Goal: Transaction & Acquisition: Purchase product/service

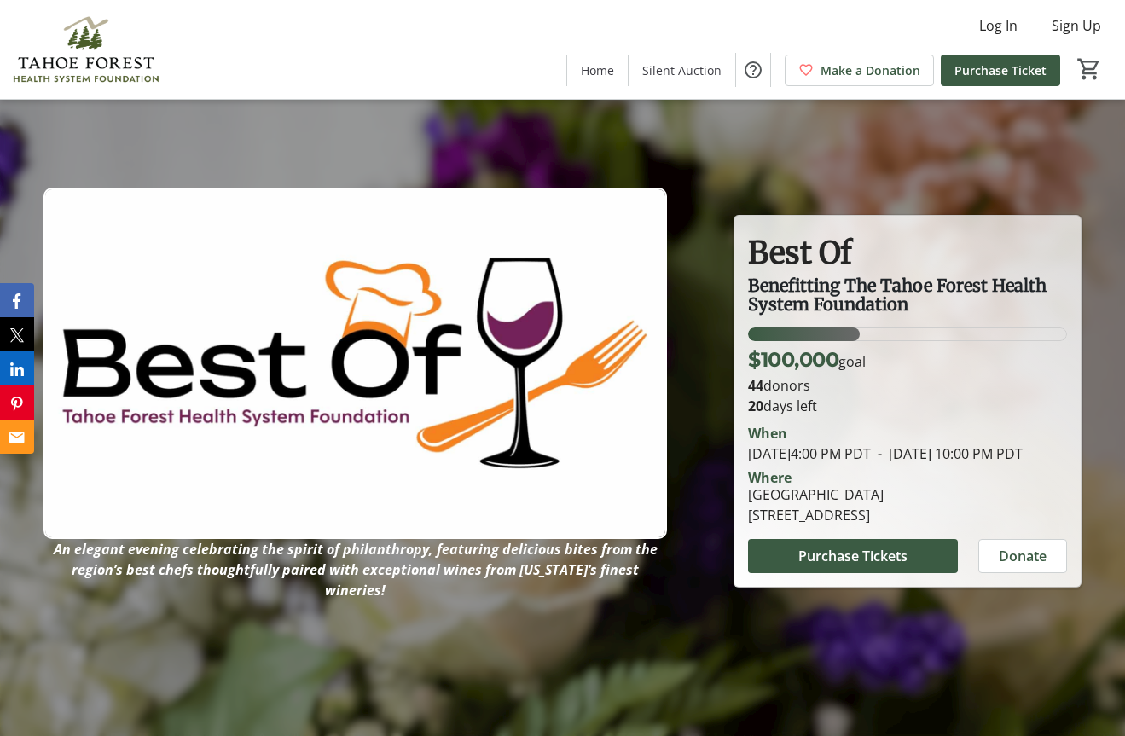
click at [799, 327] on div "34.84309% of fundraising goal reached" at bounding box center [803, 334] width 111 height 14
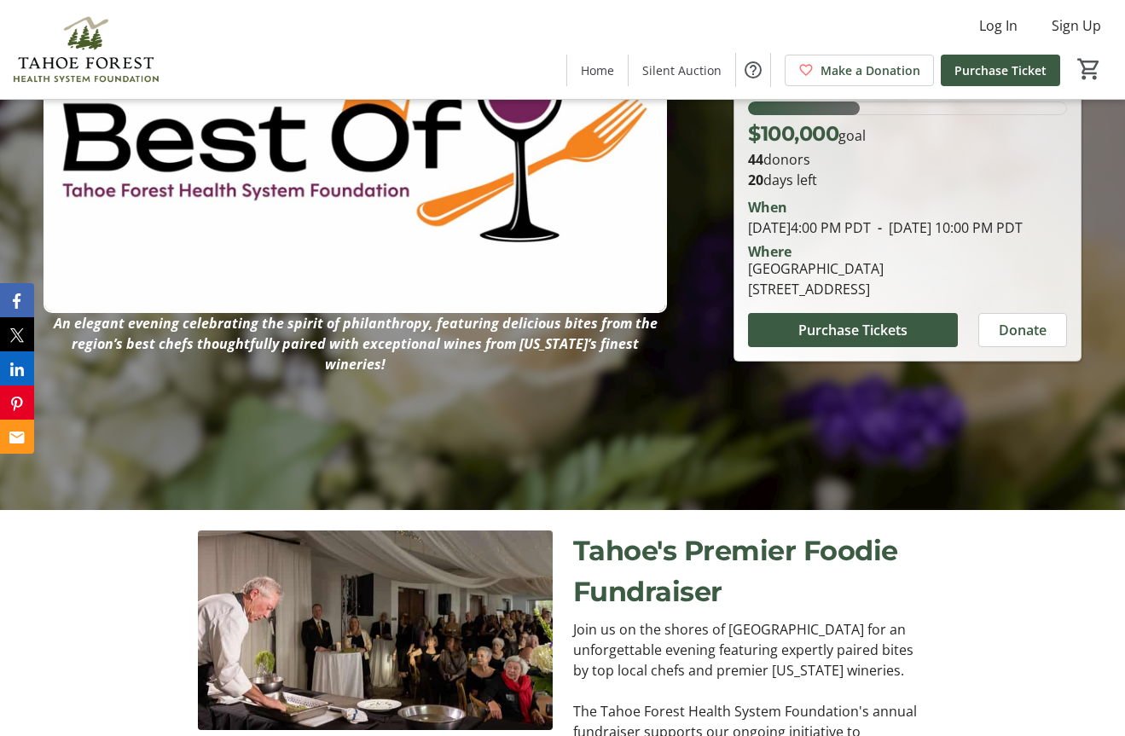
scroll to position [269, 0]
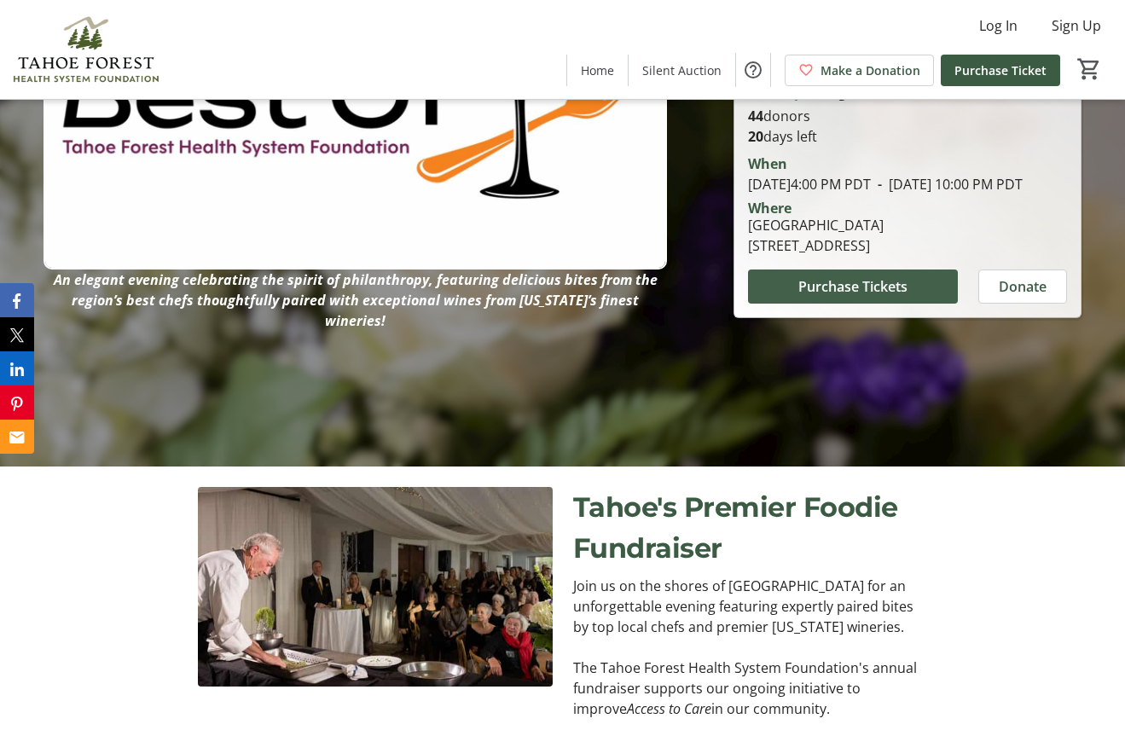
click at [823, 297] on span "Purchase Tickets" at bounding box center [852, 286] width 109 height 20
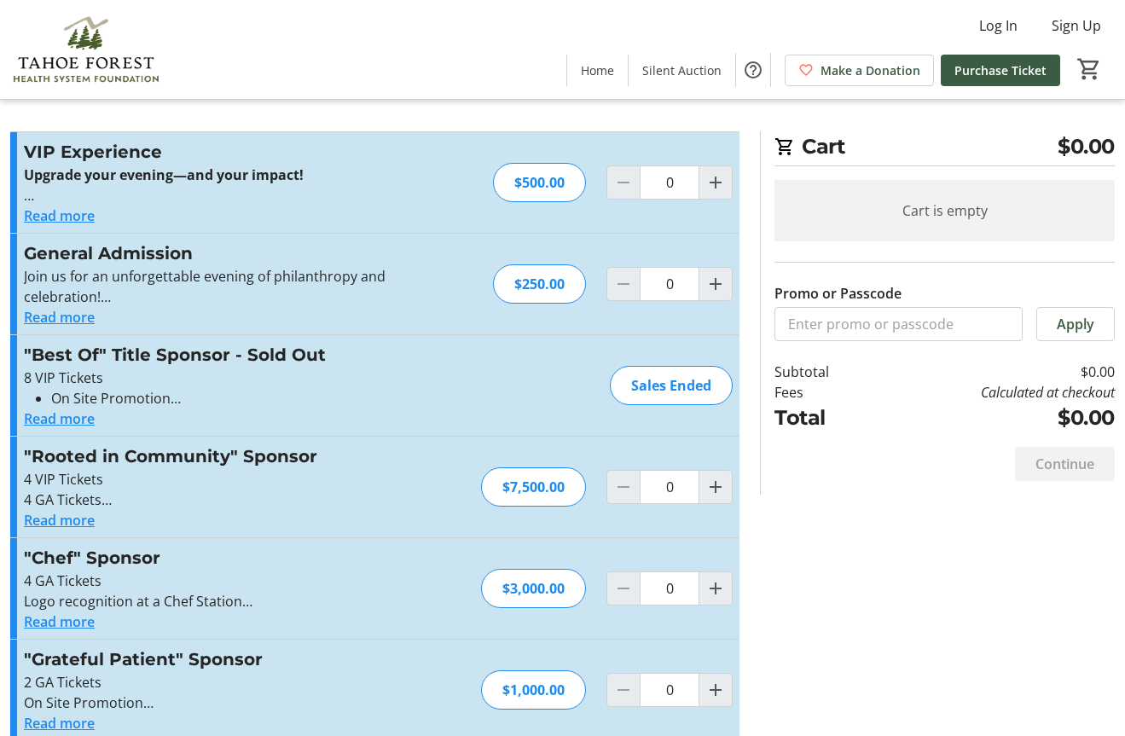
scroll to position [34, 0]
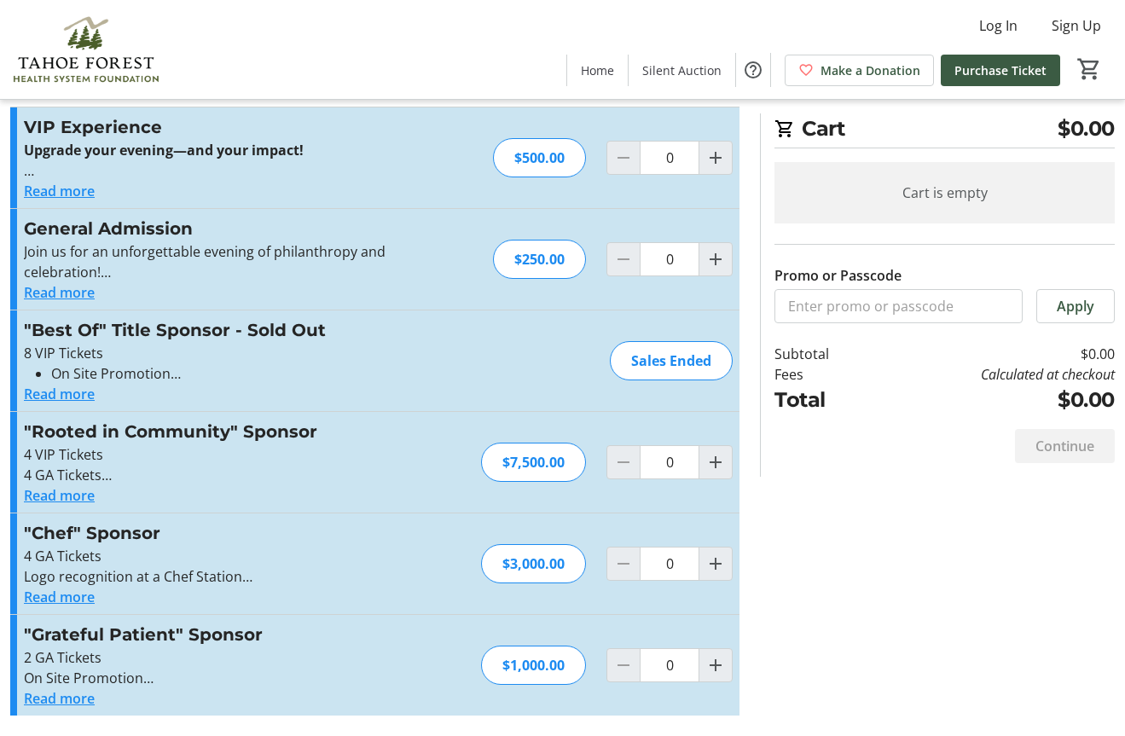
click at [72, 196] on button "Read more" at bounding box center [59, 191] width 71 height 20
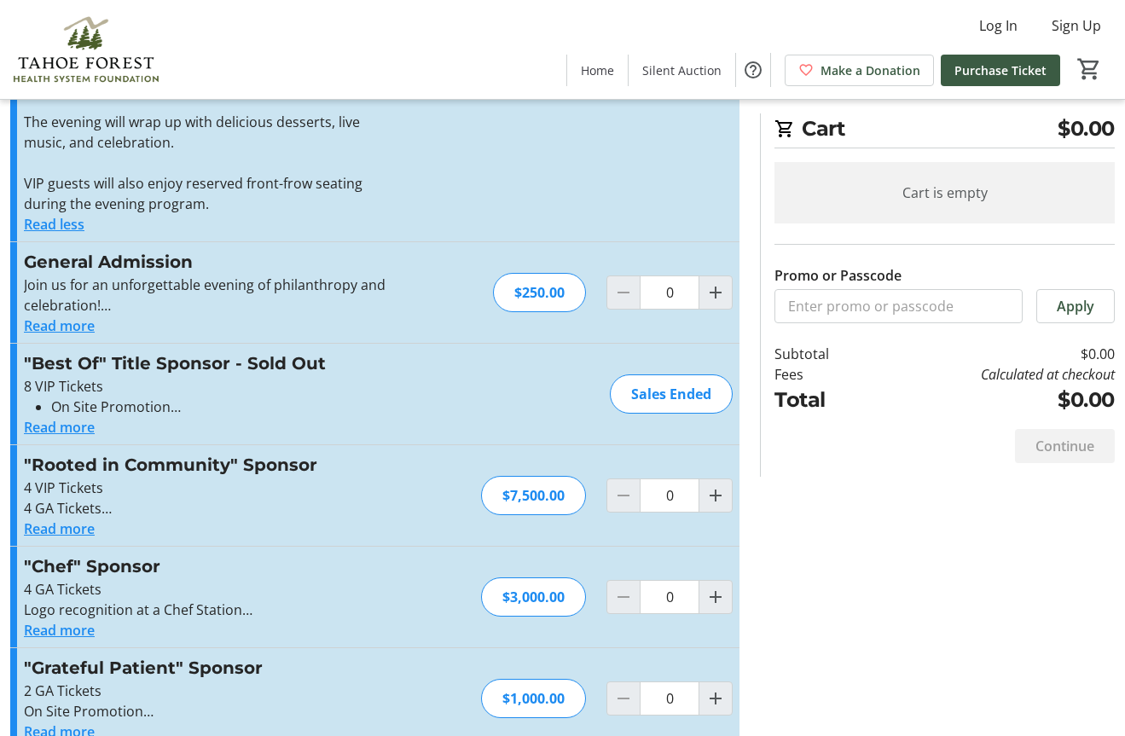
scroll to position [423, 0]
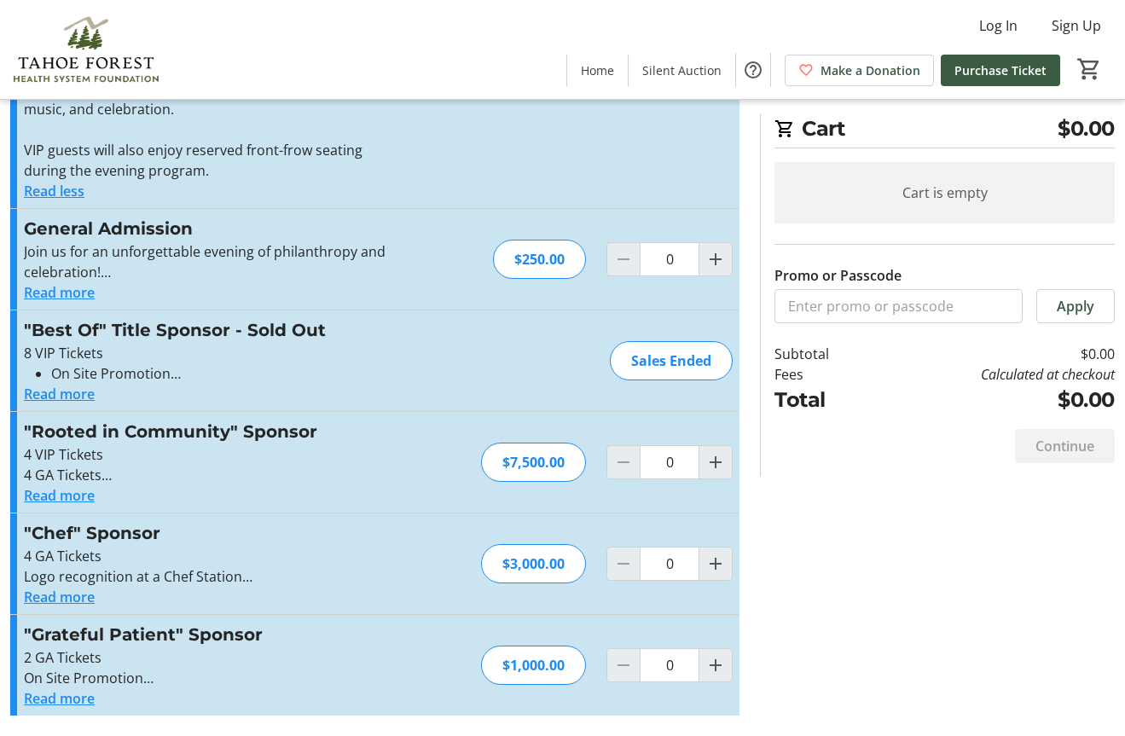
click at [60, 699] on button "Read more" at bounding box center [59, 698] width 71 height 20
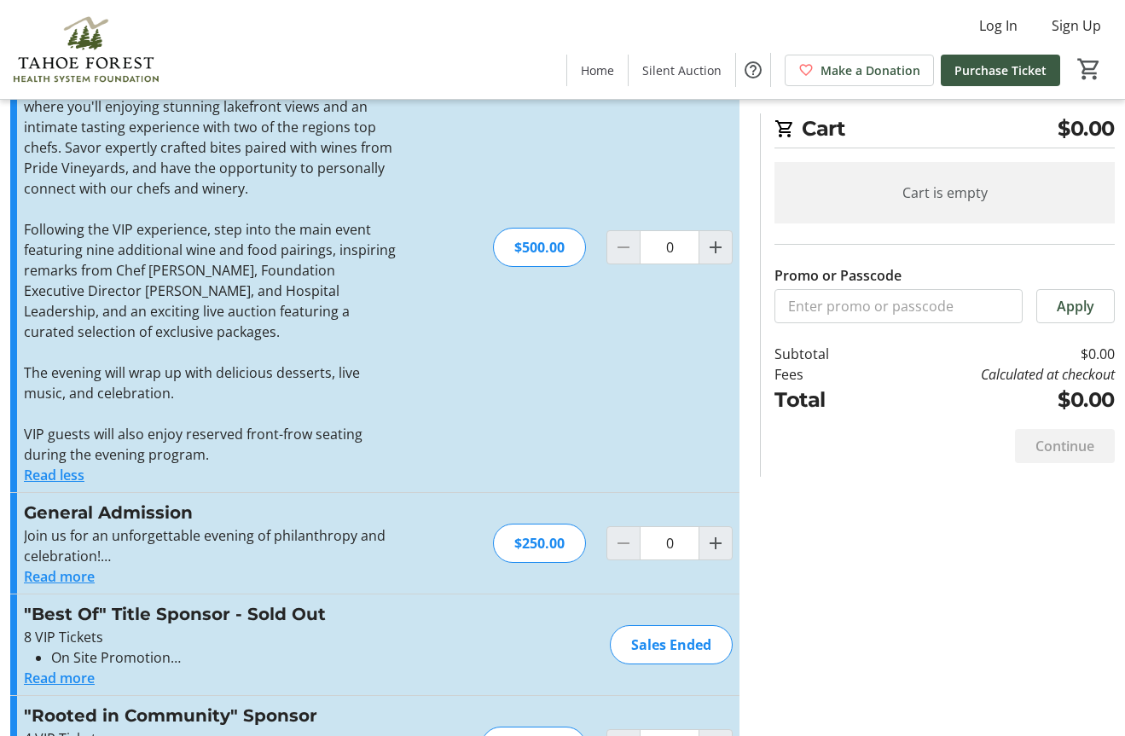
scroll to position [136, 0]
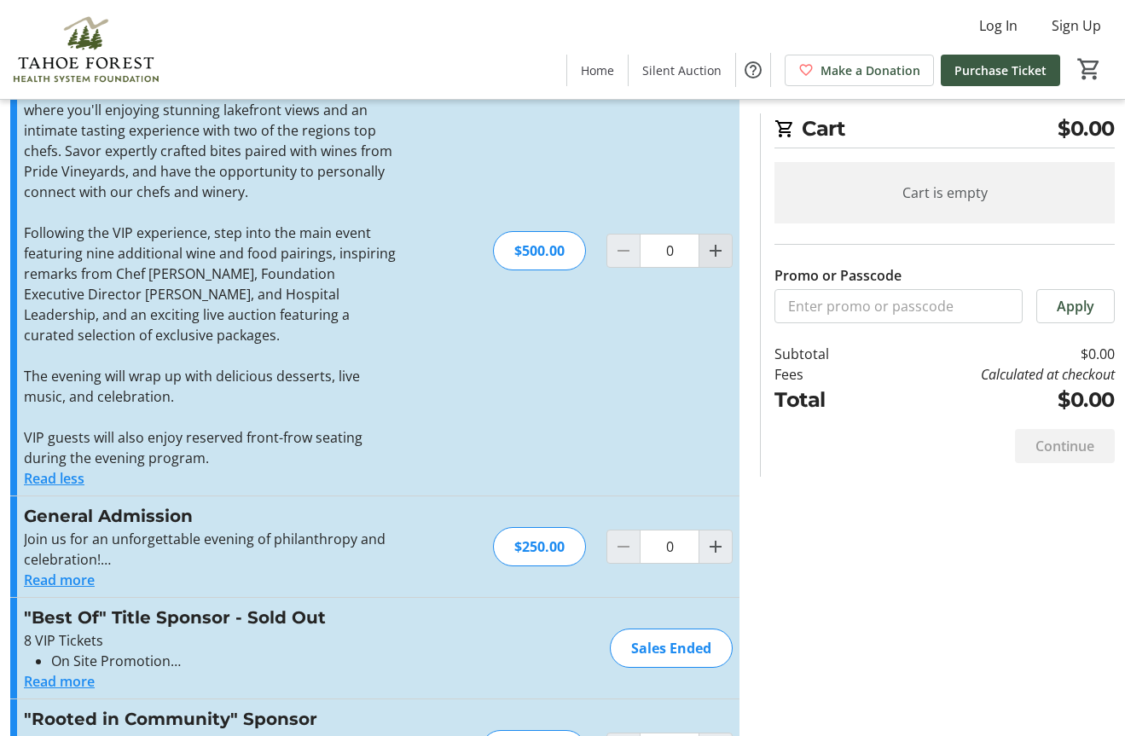
click at [717, 246] on mat-icon "Increment by one" at bounding box center [715, 250] width 20 height 20
type input "2"
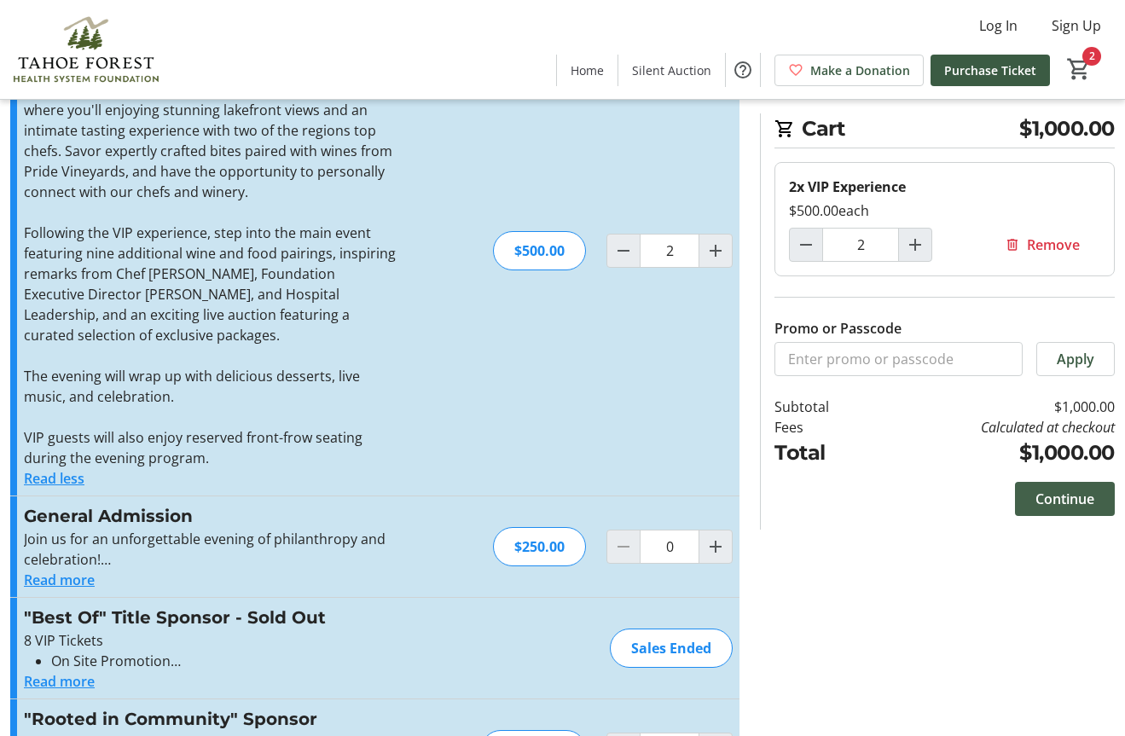
click at [1052, 490] on span "Continue" at bounding box center [1064, 499] width 59 height 20
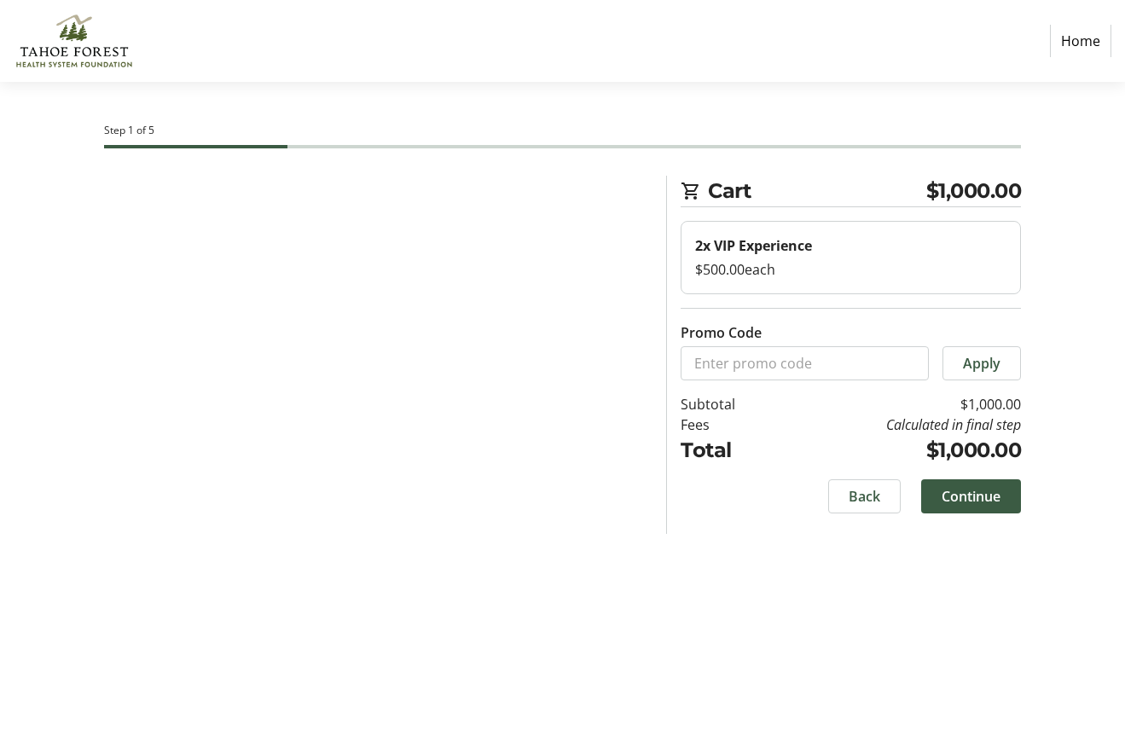
select select "US"
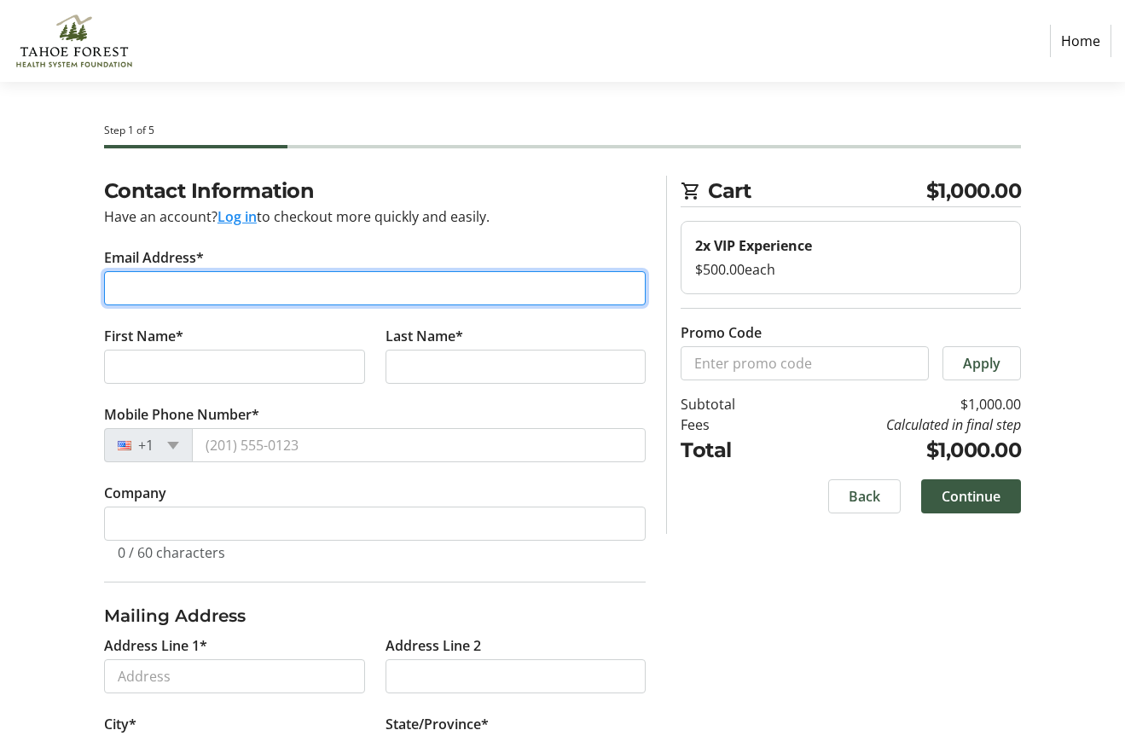
click at [131, 293] on input "Email Address*" at bounding box center [375, 288] width 542 height 34
type input "b"
type input "B"
type input "[EMAIL_ADDRESS][DOMAIN_NAME]"
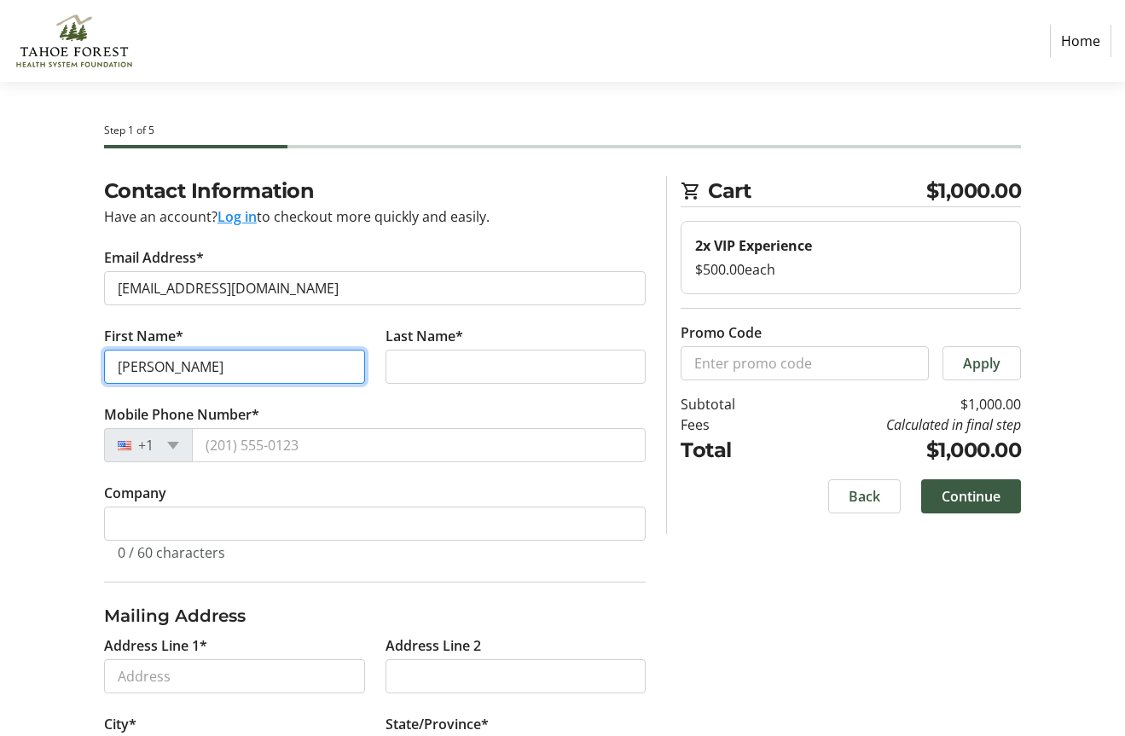
type input "[PERSON_NAME]"
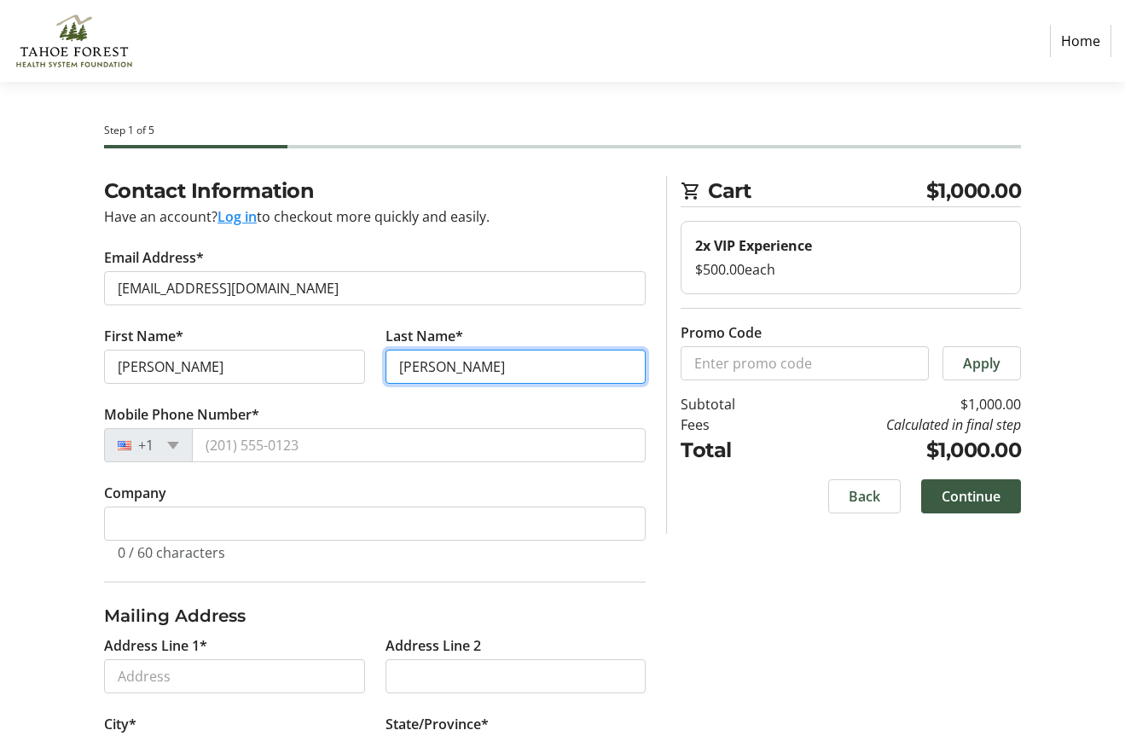
type input "[PERSON_NAME]"
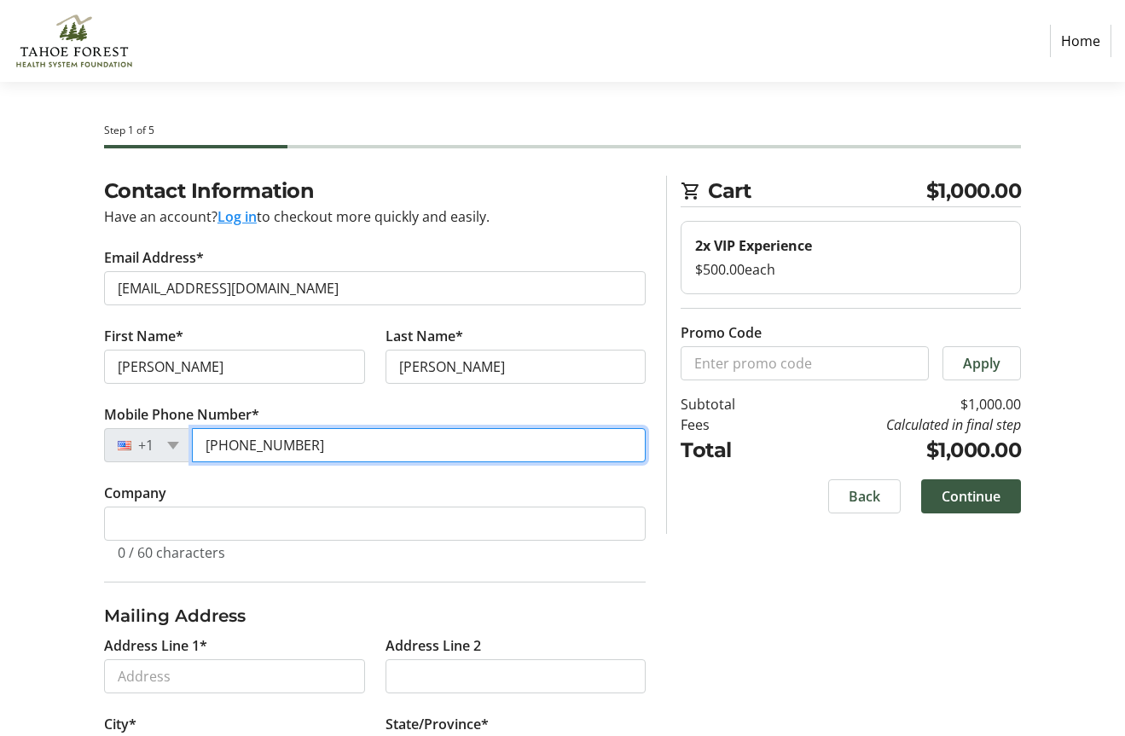
type input "[PHONE_NUMBER]"
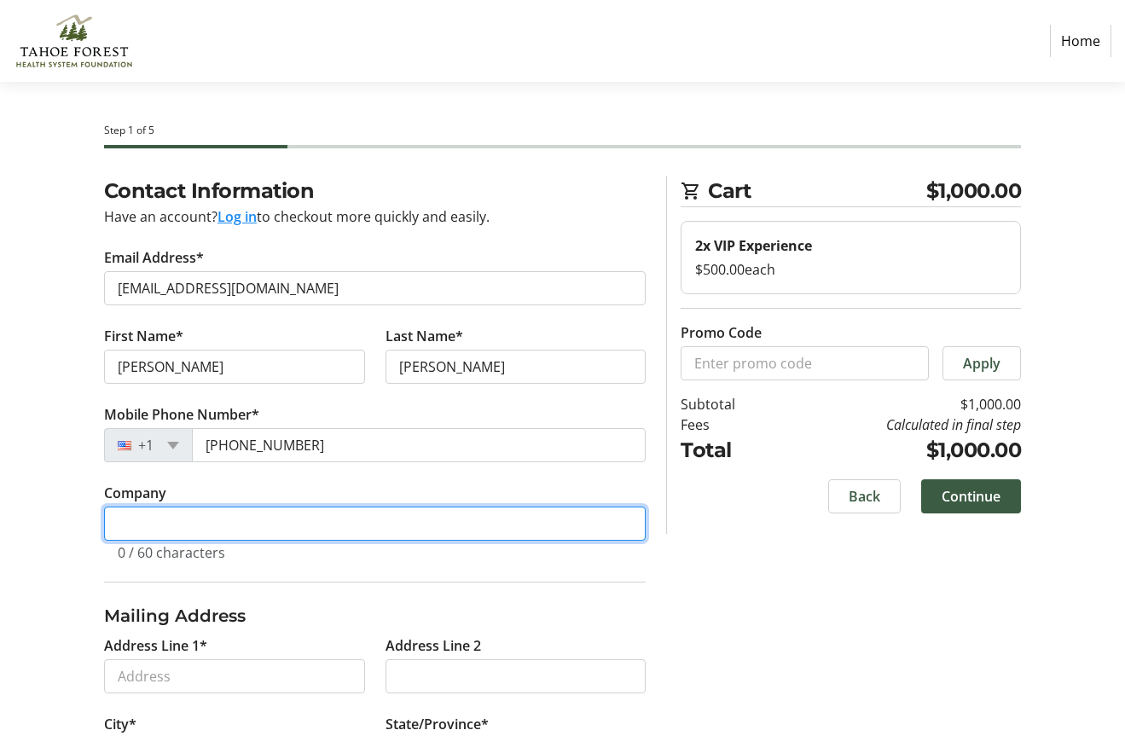
click at [146, 519] on input "Company" at bounding box center [375, 524] width 542 height 34
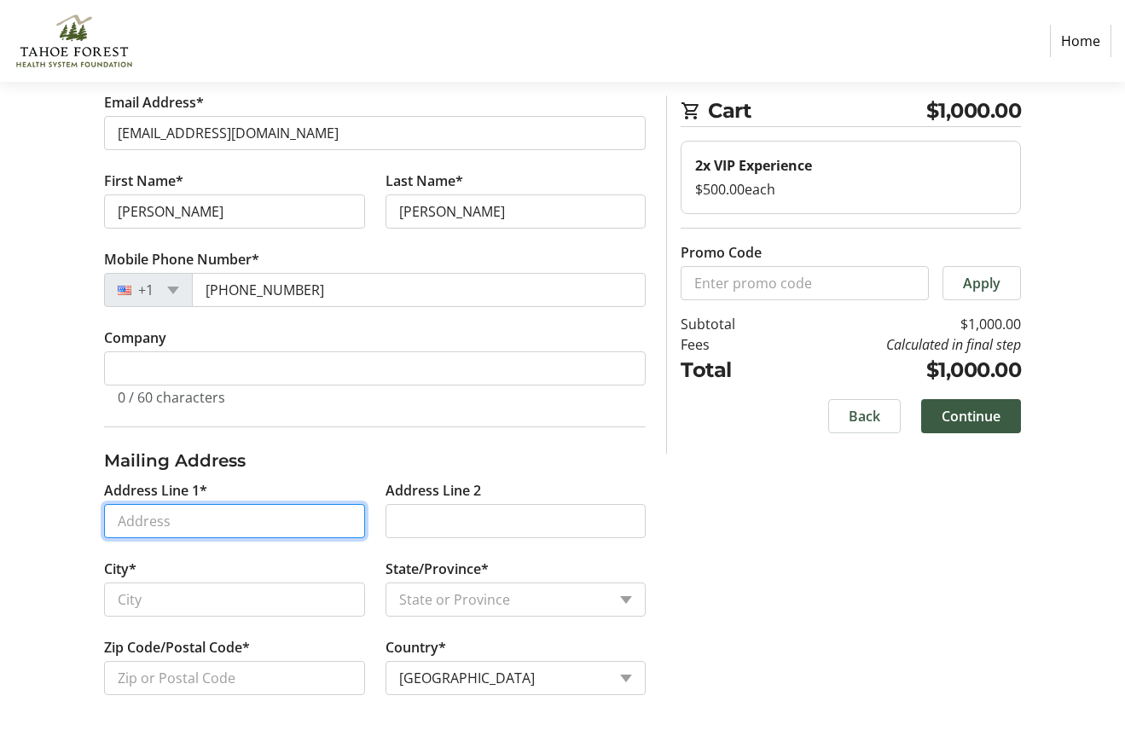
click at [136, 531] on input "Address Line 1*" at bounding box center [234, 521] width 261 height 34
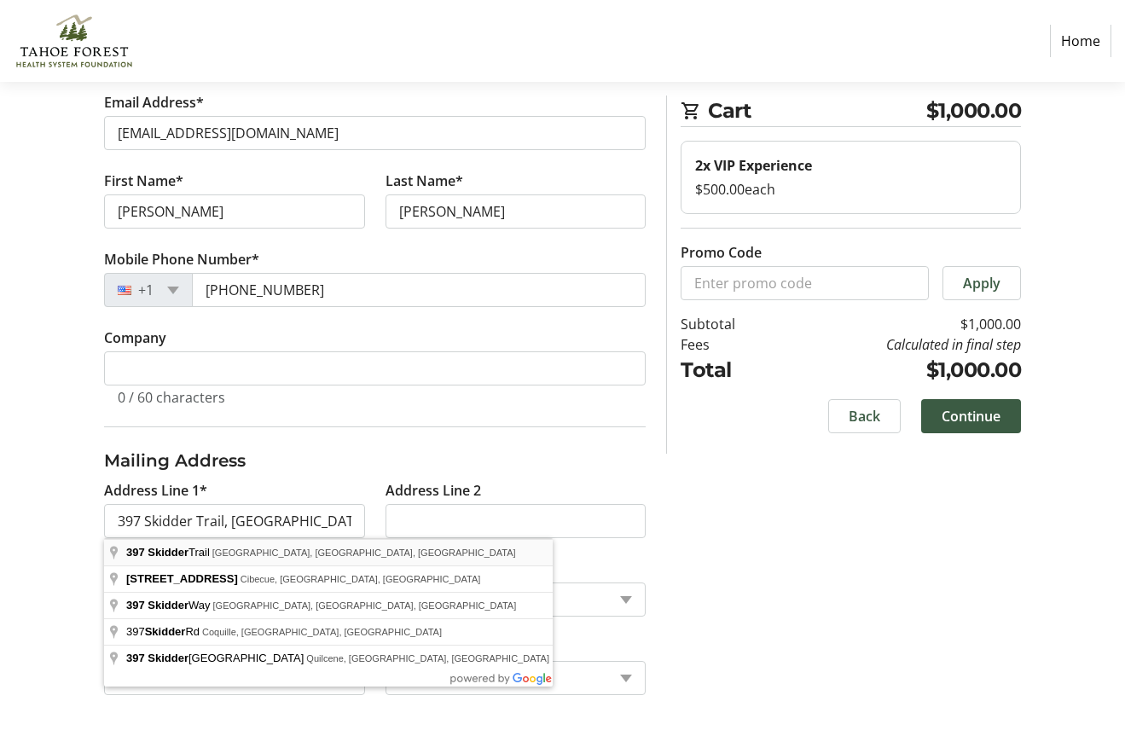
type input "397 Skidder Trail"
type input "Truckee"
select select "CA"
type input "96161"
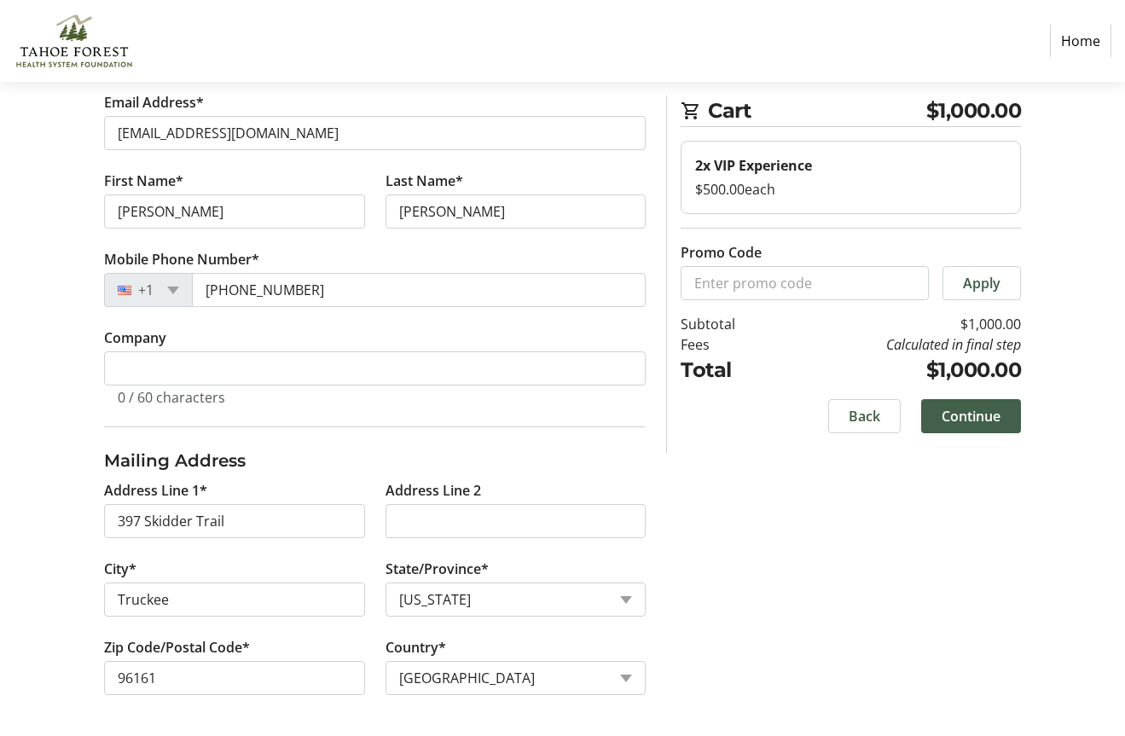
click at [964, 415] on span "Continue" at bounding box center [970, 416] width 59 height 20
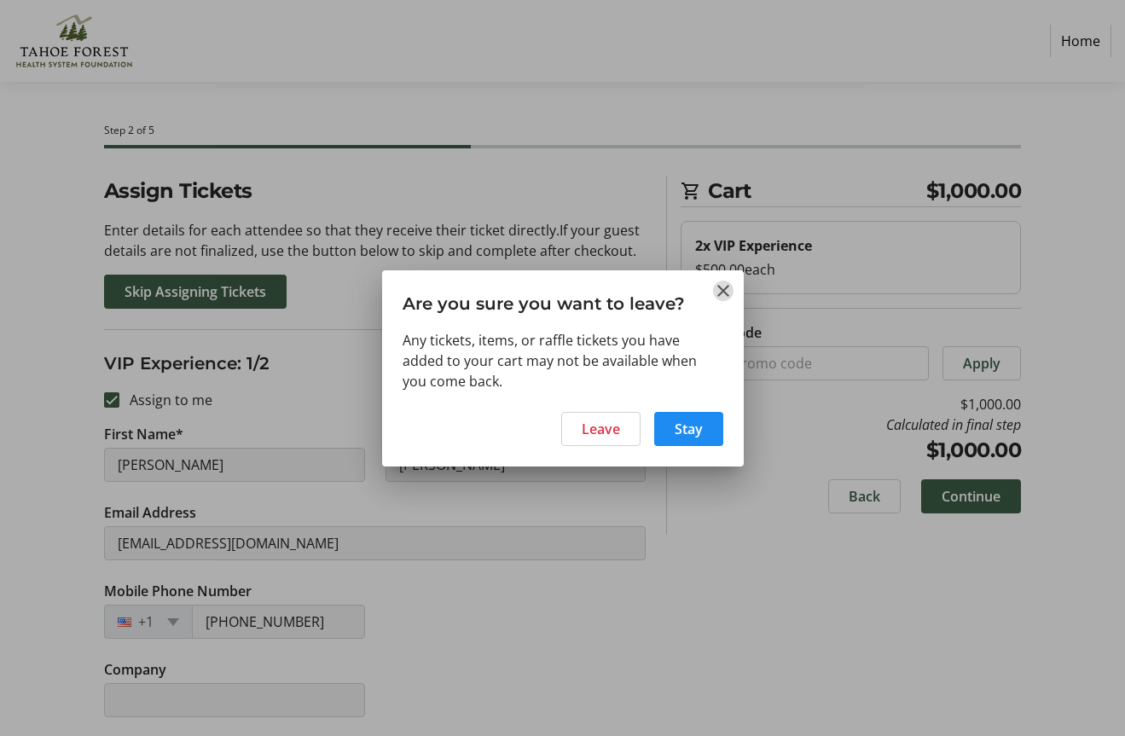
click at [723, 293] on mat-icon "Close" at bounding box center [723, 291] width 20 height 20
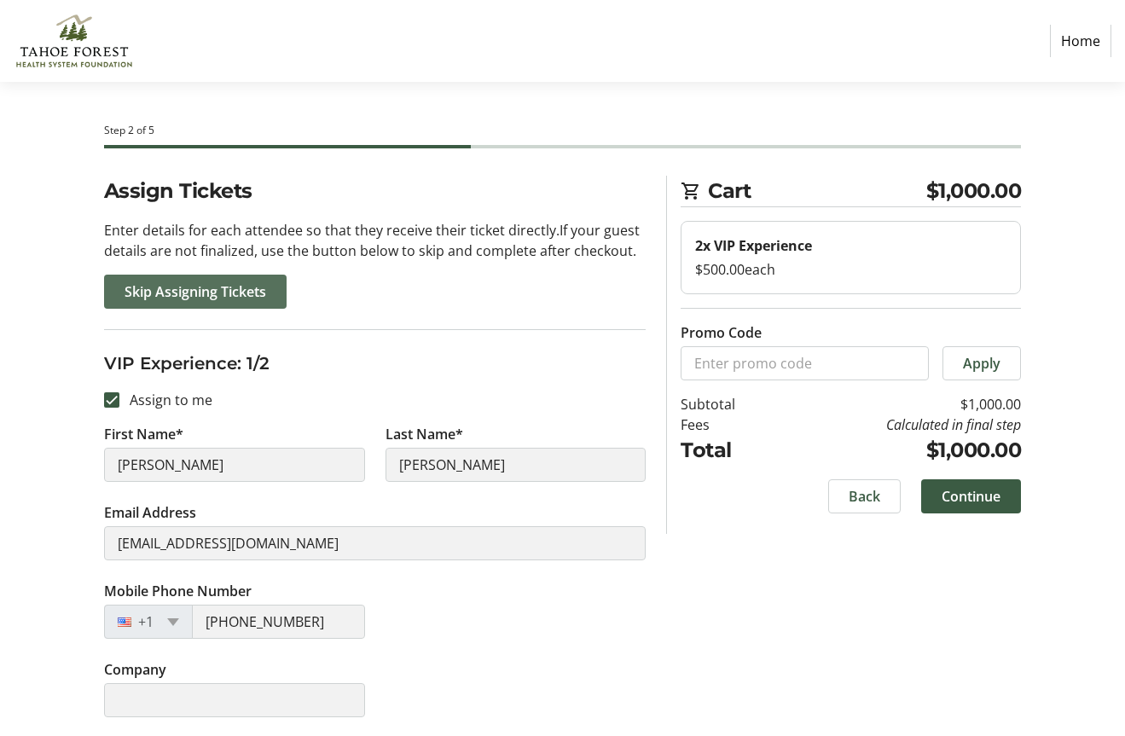
click at [173, 286] on span "Skip Assigning Tickets" at bounding box center [196, 291] width 142 height 20
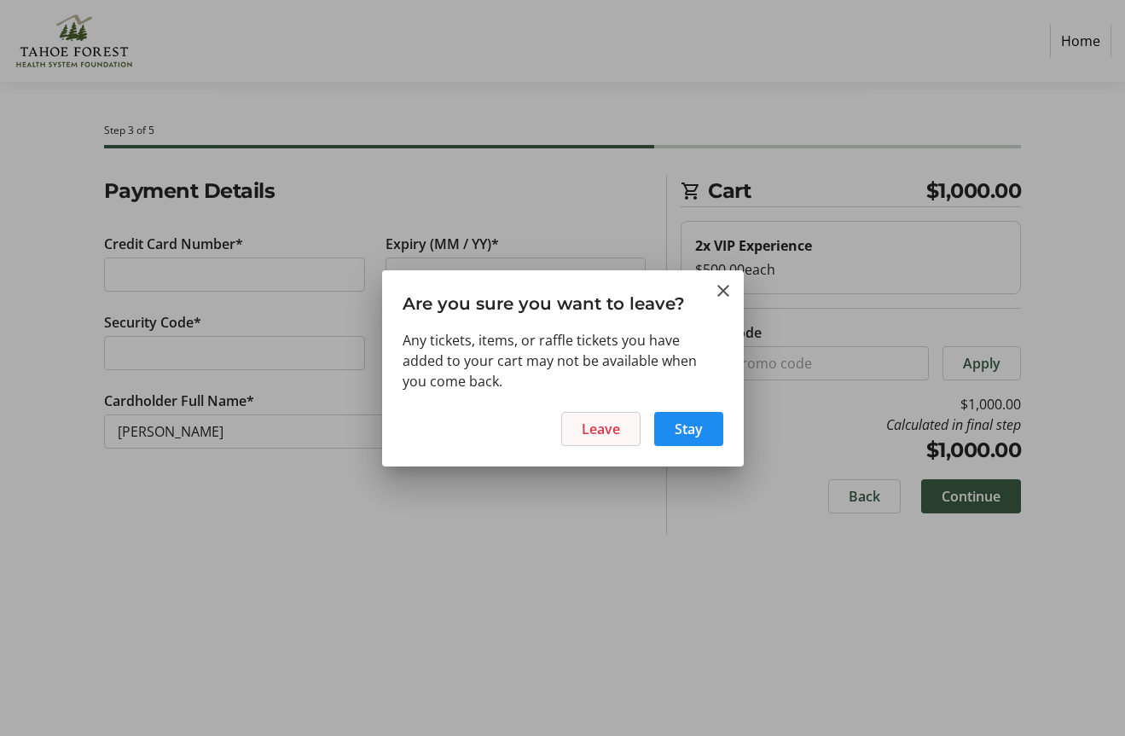
click at [591, 436] on span "Leave" at bounding box center [601, 429] width 38 height 20
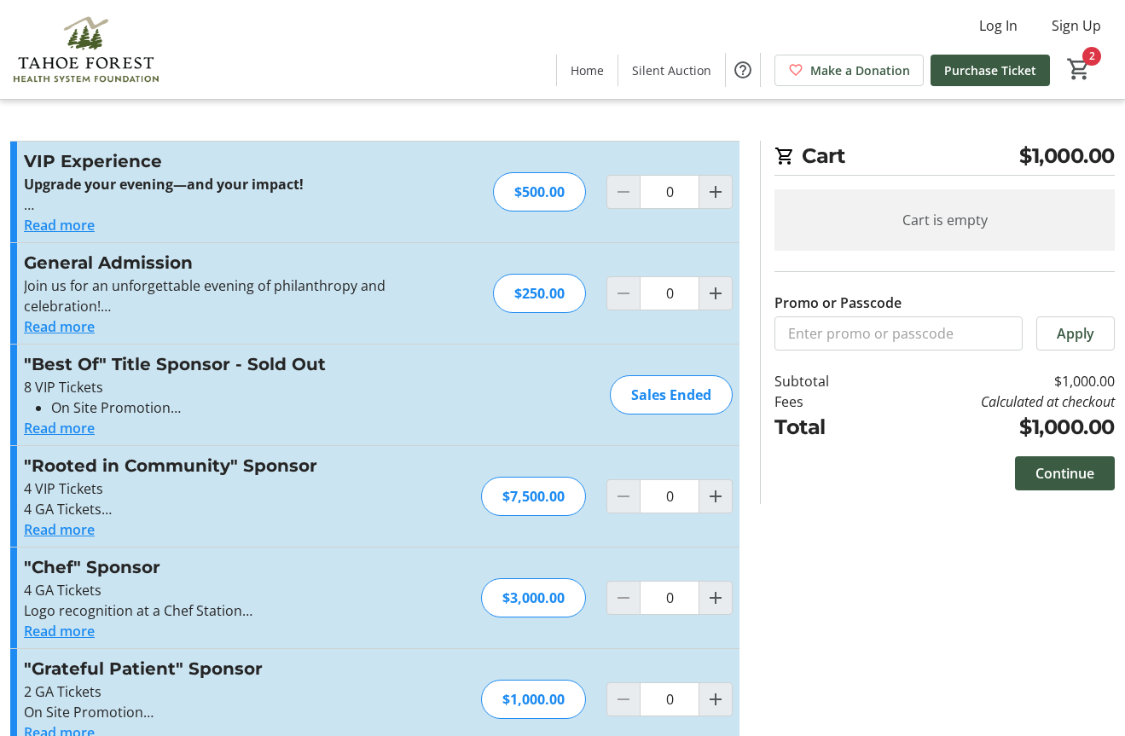
type input "2"
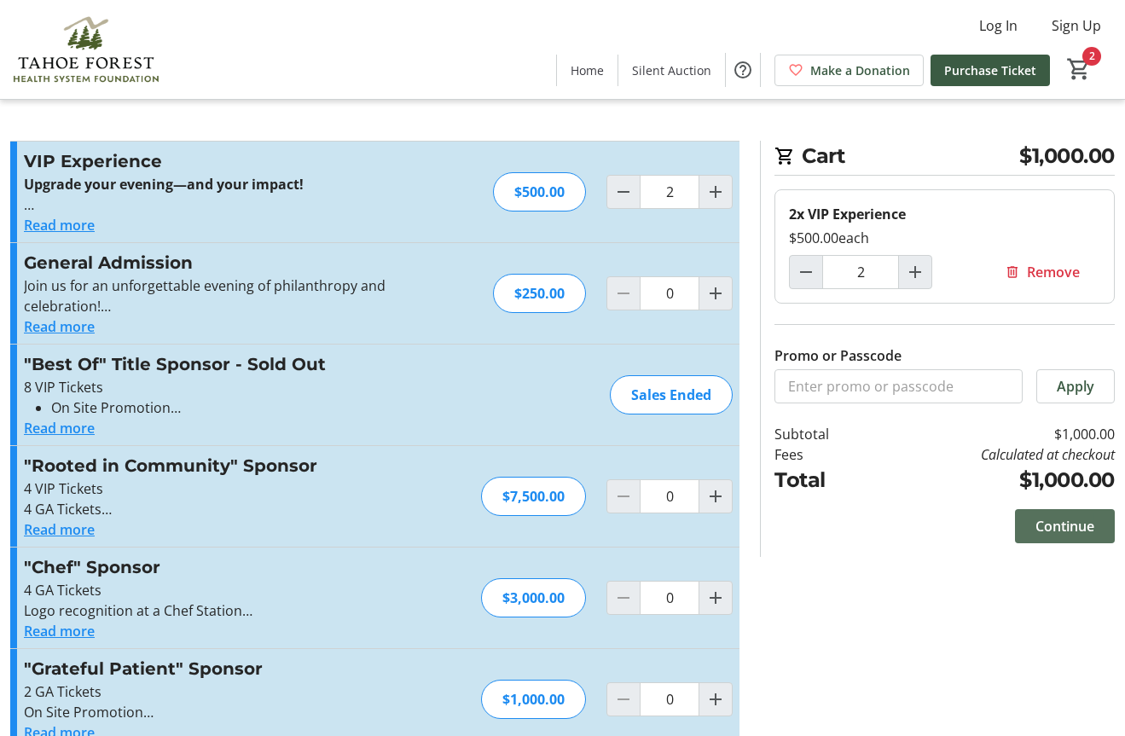
click at [1055, 530] on span "Continue" at bounding box center [1064, 526] width 59 height 20
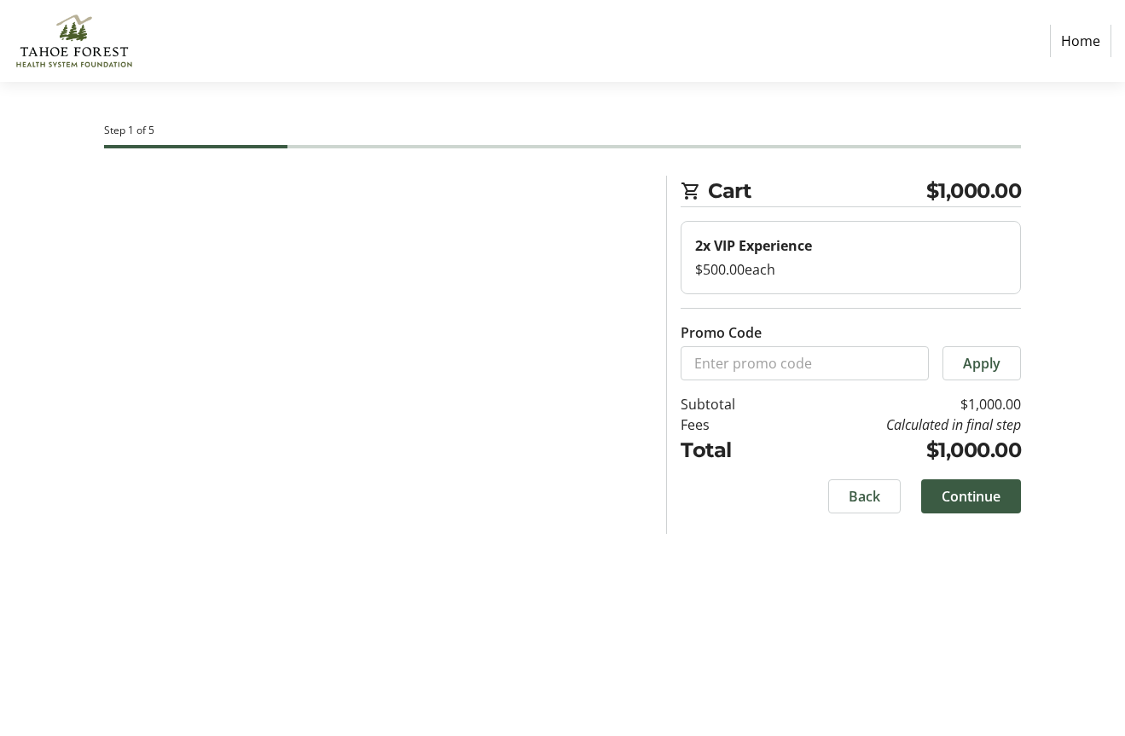
select select "US"
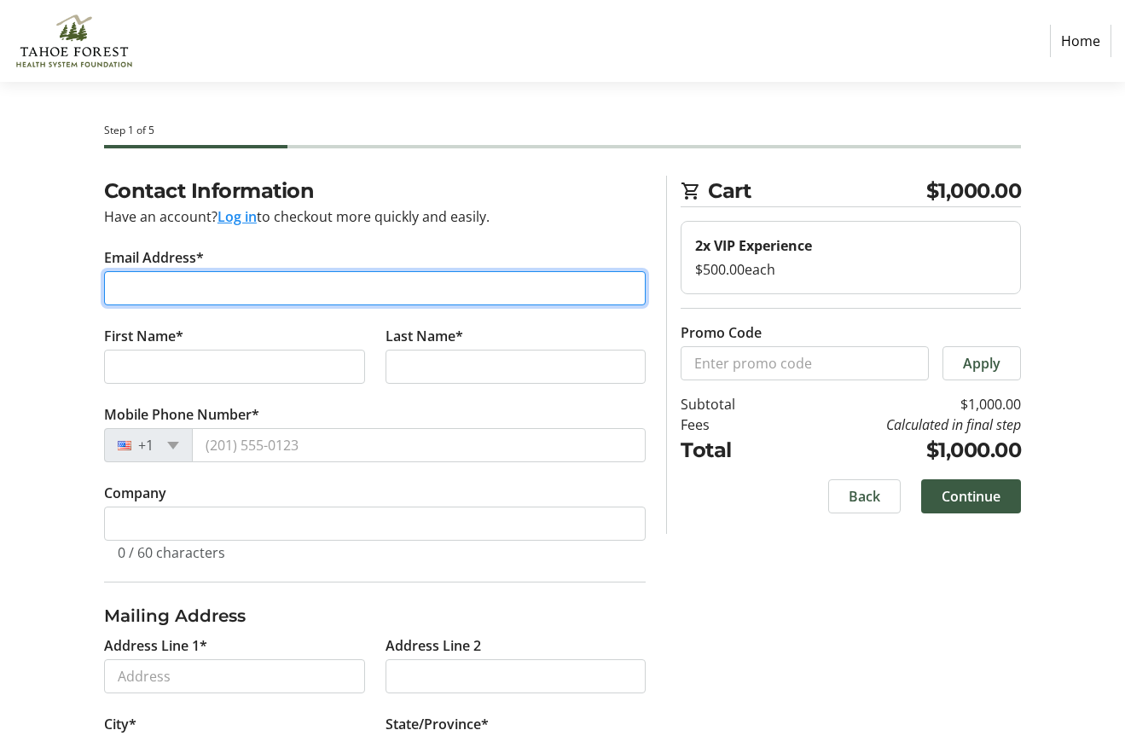
click at [183, 292] on input "Email Address*" at bounding box center [375, 288] width 542 height 34
type input "[EMAIL_ADDRESS][DOMAIN_NAME]"
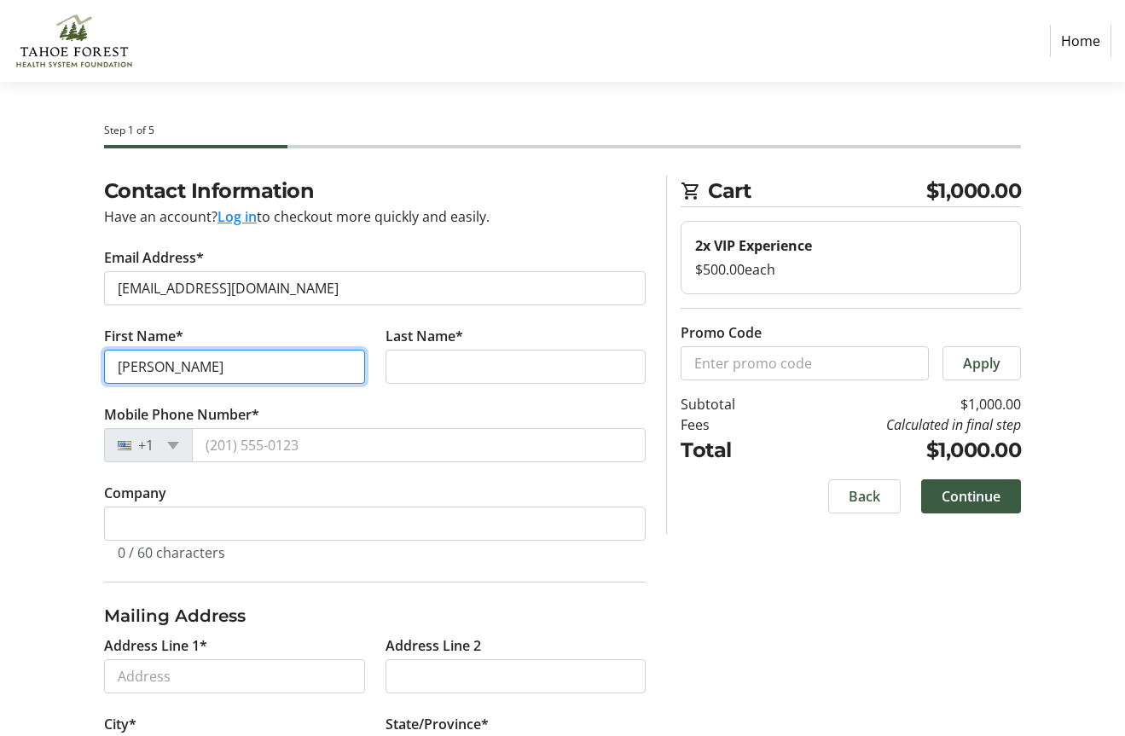
type input "[PERSON_NAME]"
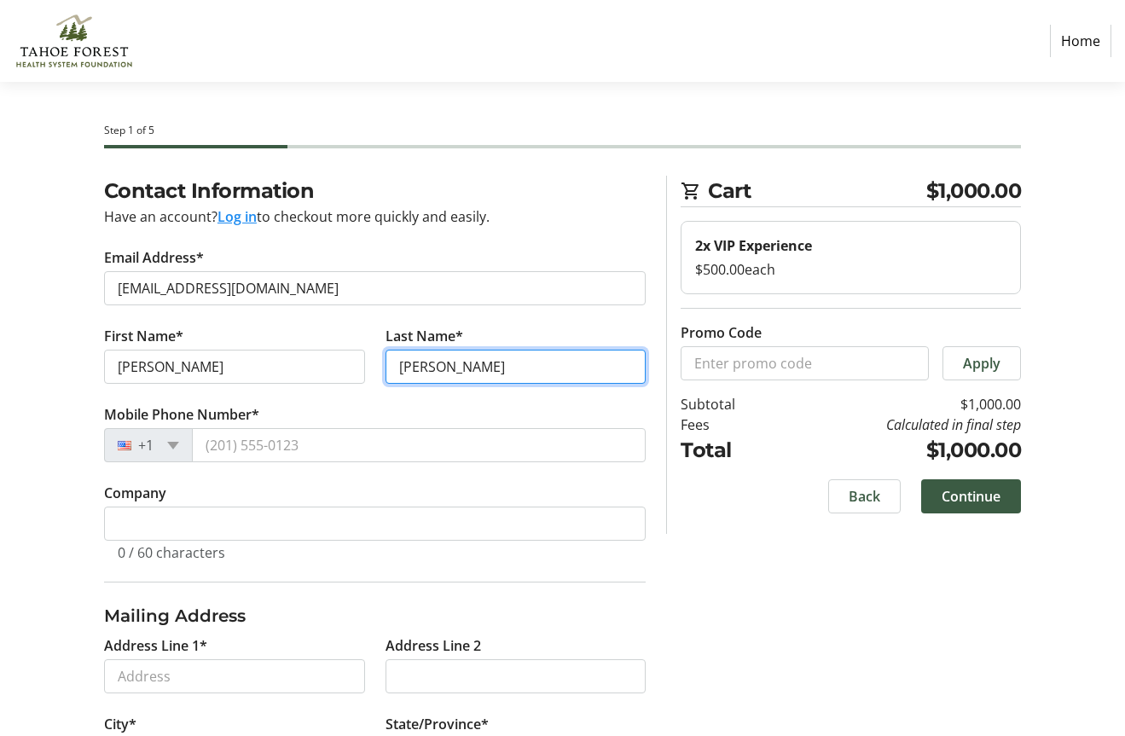
type input "[PERSON_NAME]"
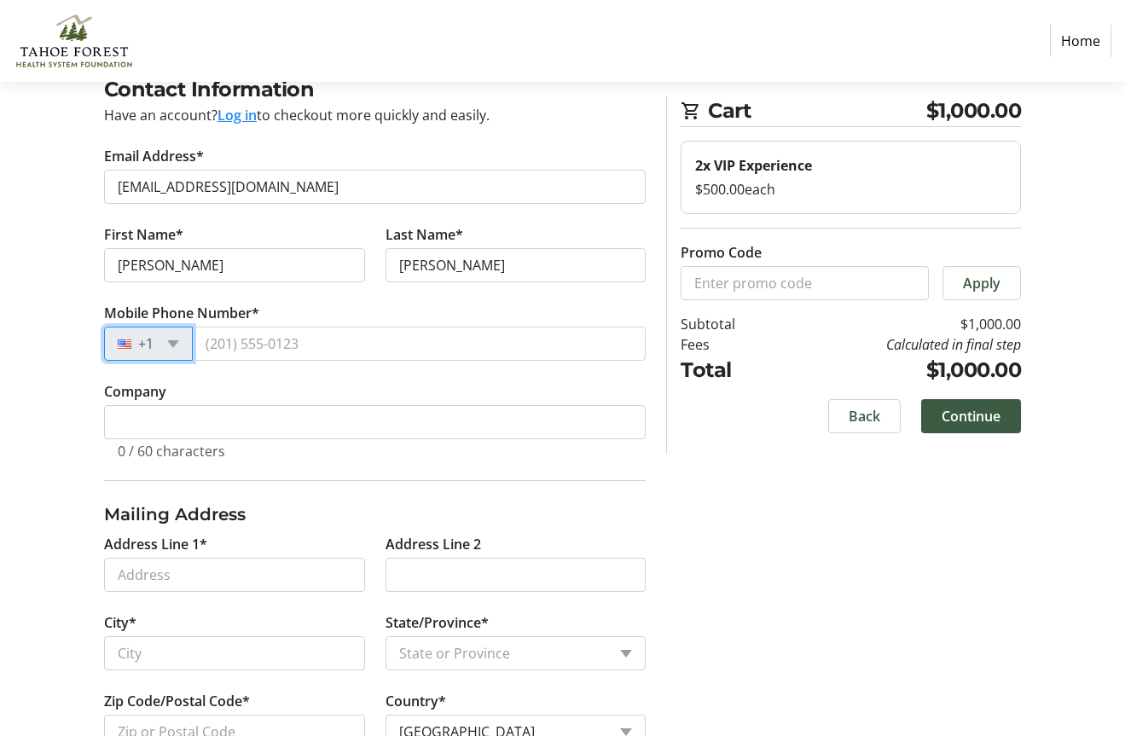
scroll to position [155, 0]
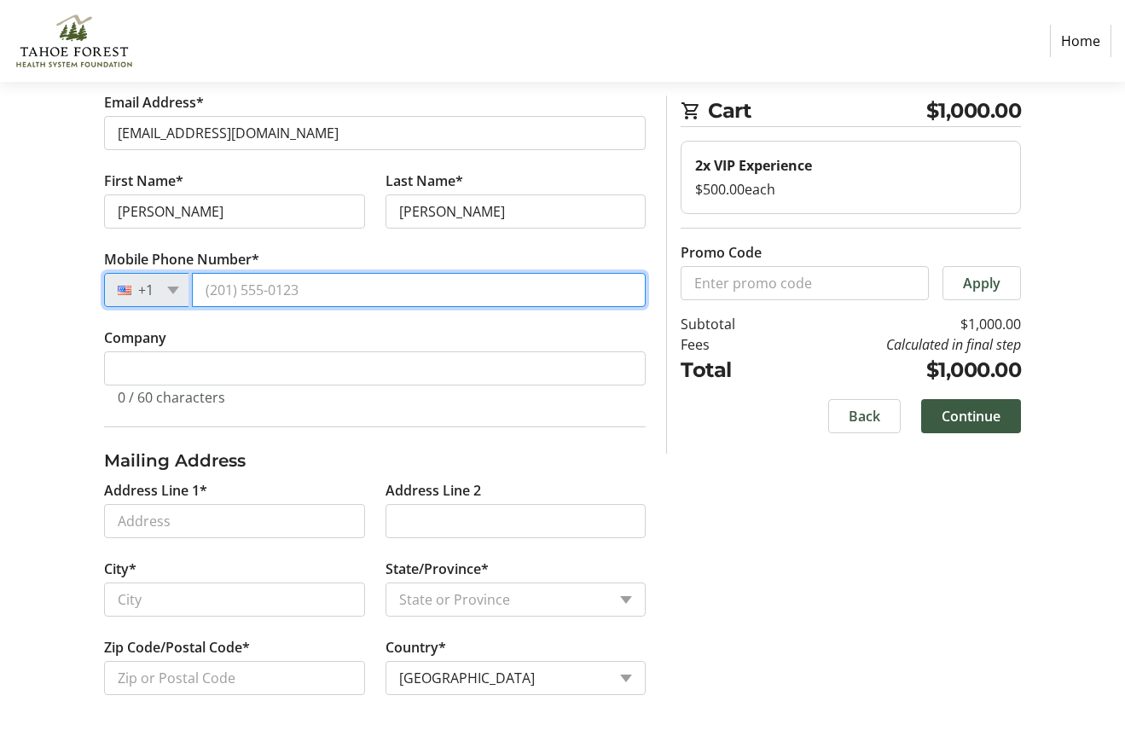
click at [251, 288] on input "Mobile Phone Number*" at bounding box center [419, 290] width 455 height 34
type input "[PHONE_NUMBER]"
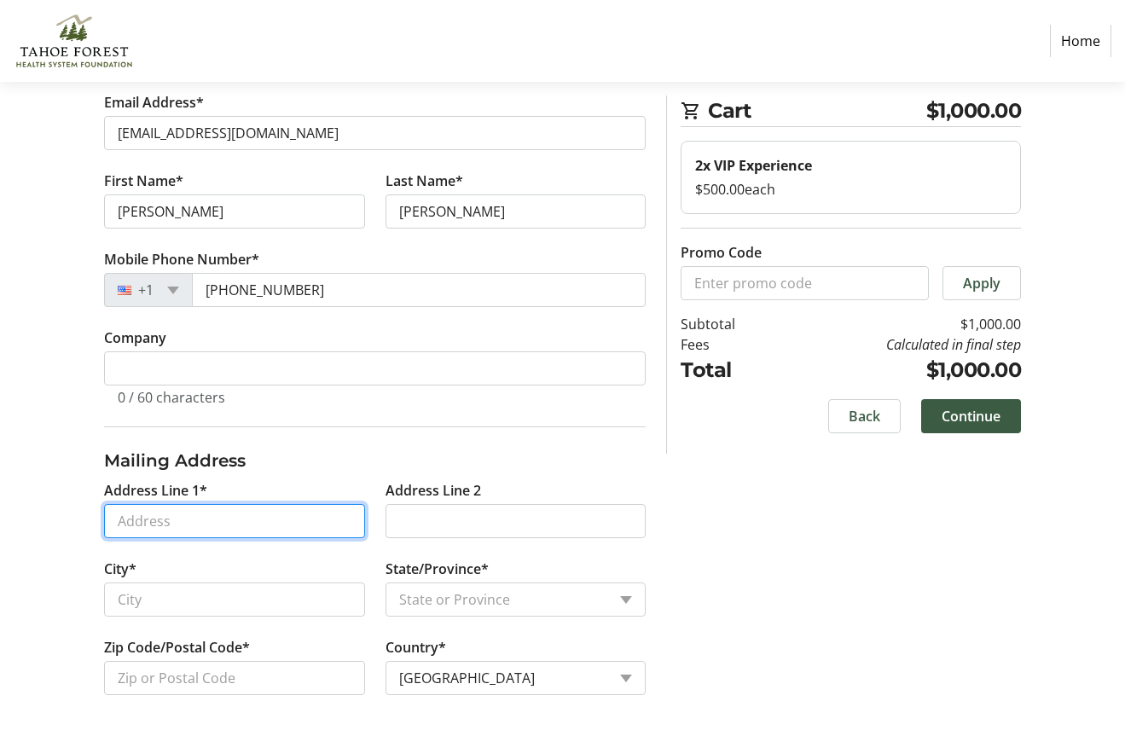
click at [146, 533] on input "Address Line 1*" at bounding box center [234, 521] width 261 height 34
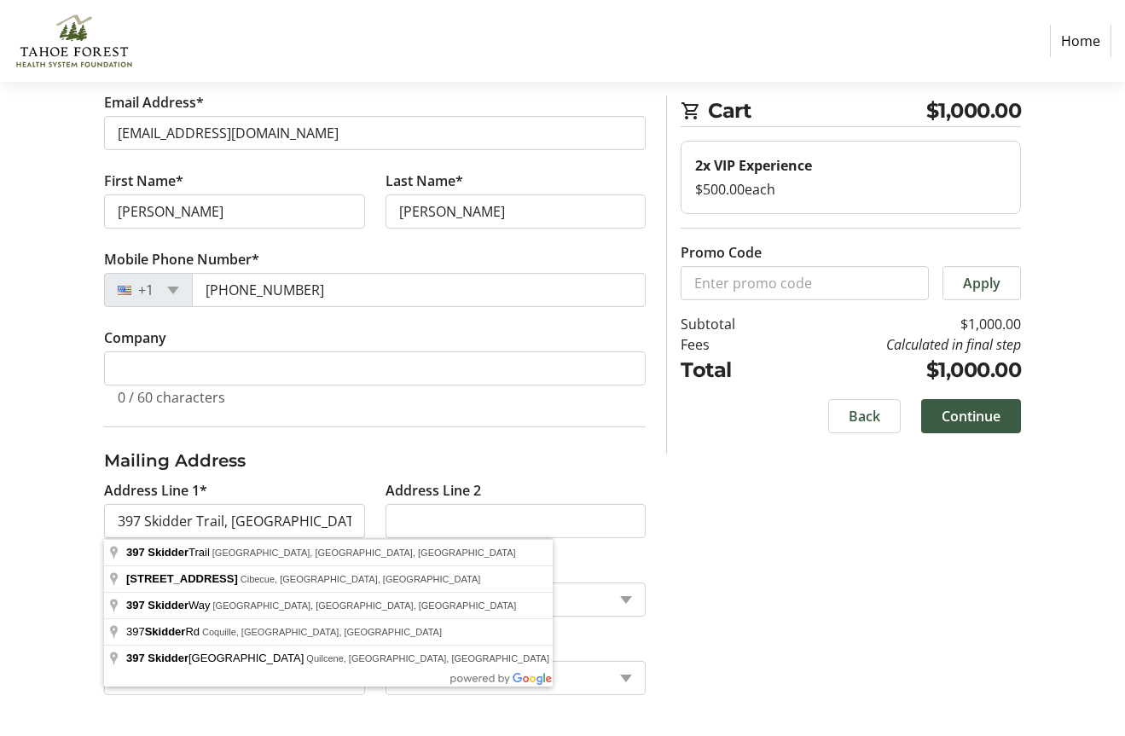
type input "397 Skidder Trail"
type input "Truckee"
select select "CA"
type input "96161"
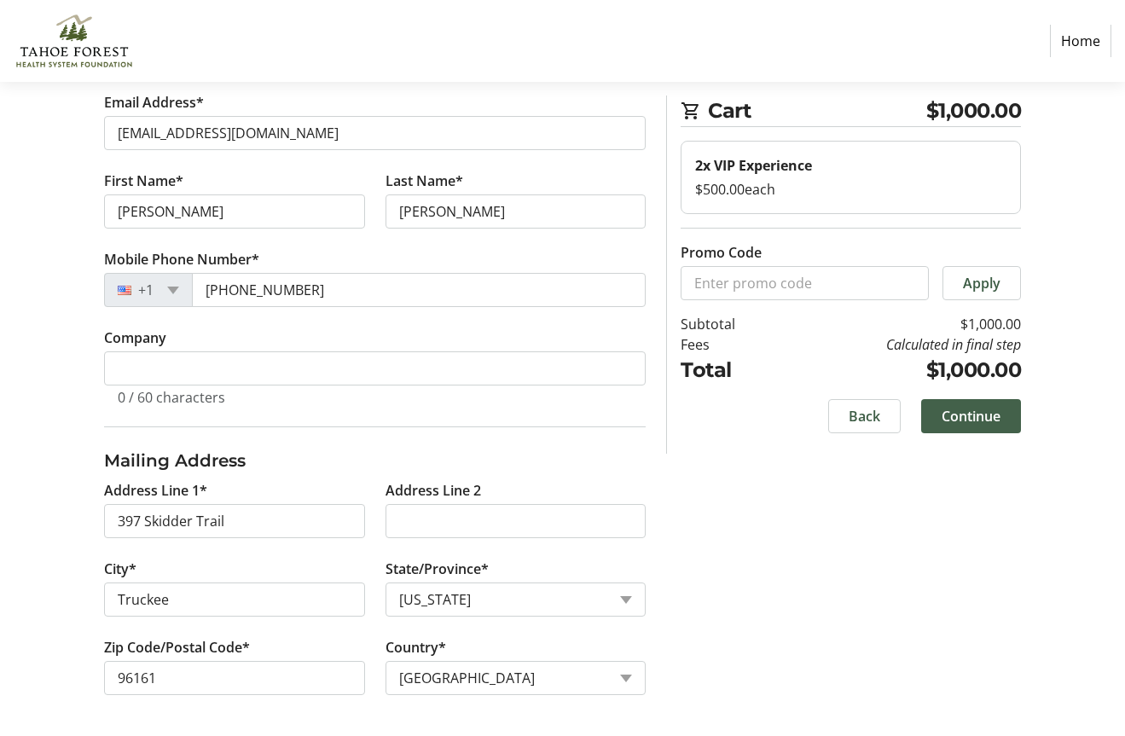
click at [966, 415] on span "Continue" at bounding box center [970, 416] width 59 height 20
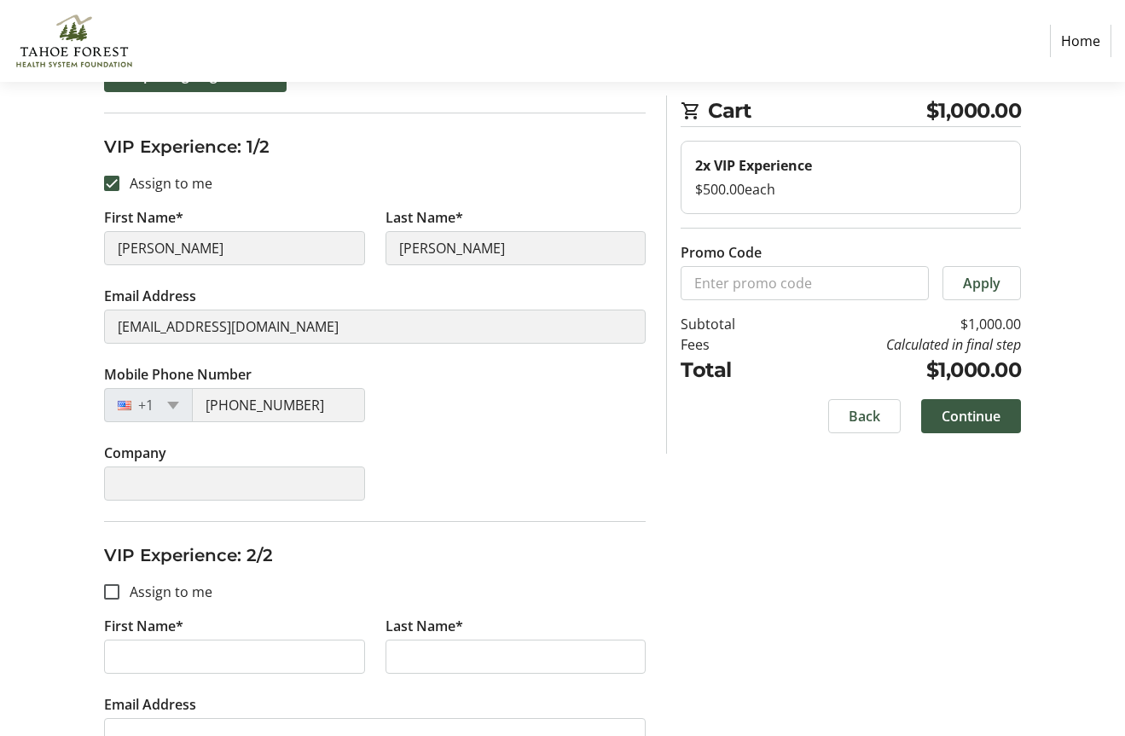
scroll to position [410, 0]
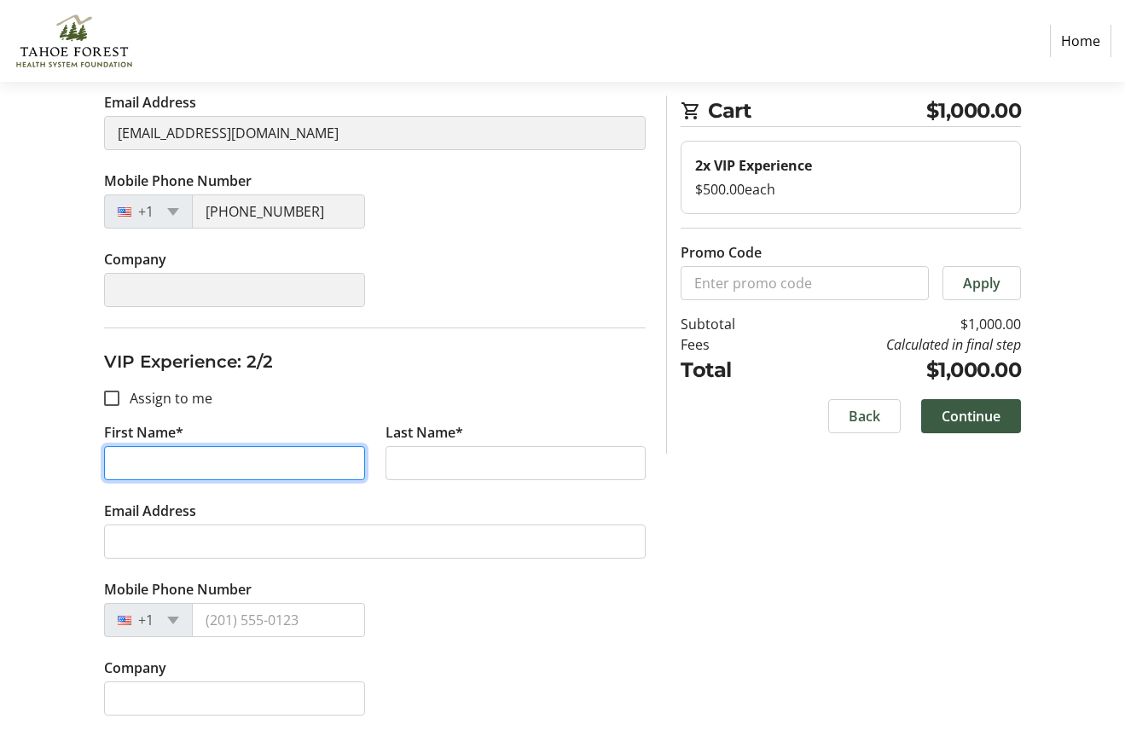
click at [139, 461] on input "First Name*" at bounding box center [234, 463] width 261 height 34
type input "[PERSON_NAME]"
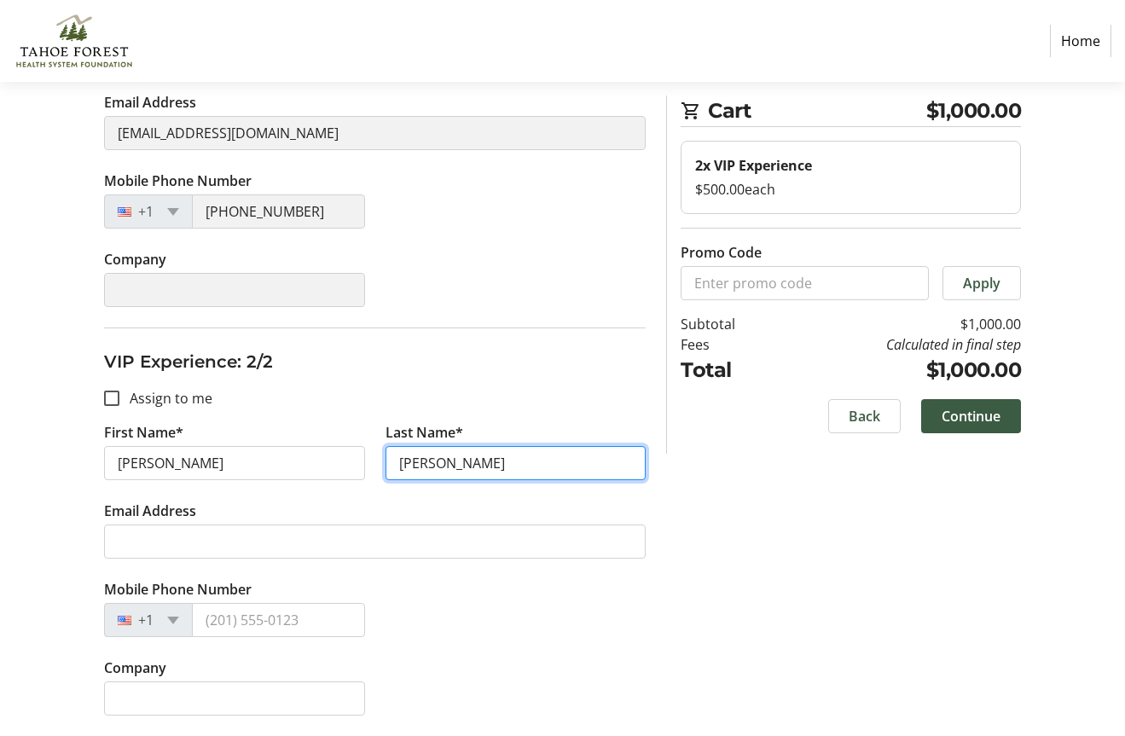
type input "[PERSON_NAME]"
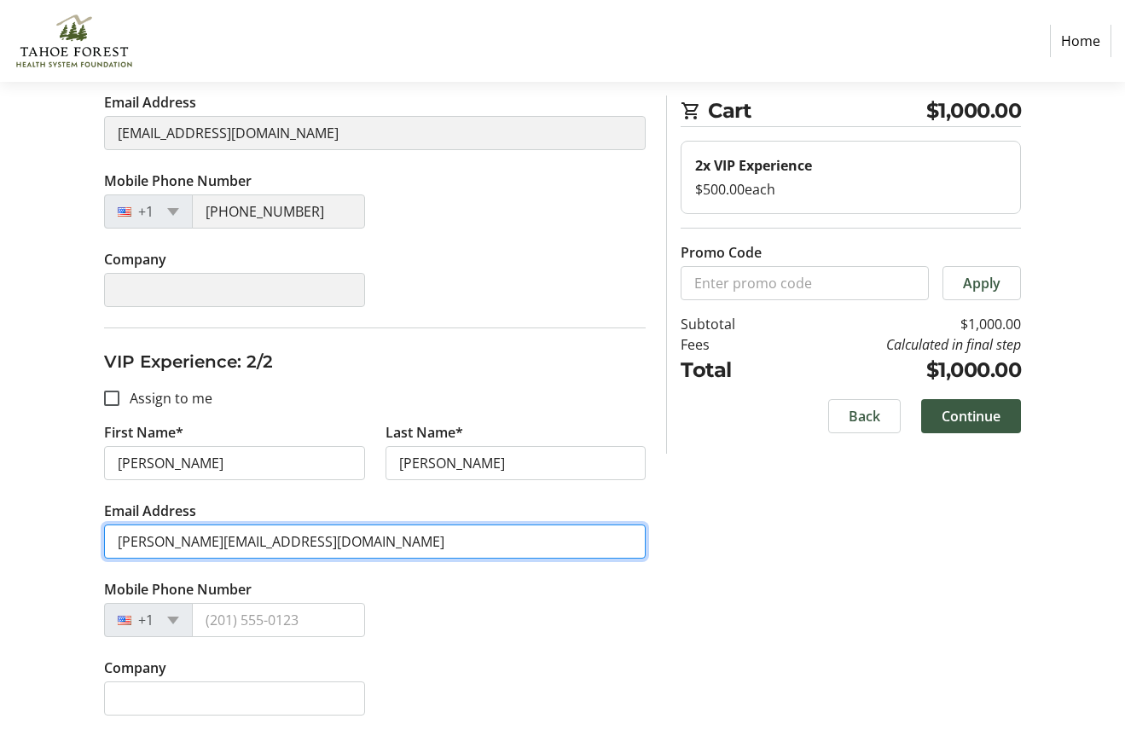
type input "[PERSON_NAME][EMAIL_ADDRESS][DOMAIN_NAME]"
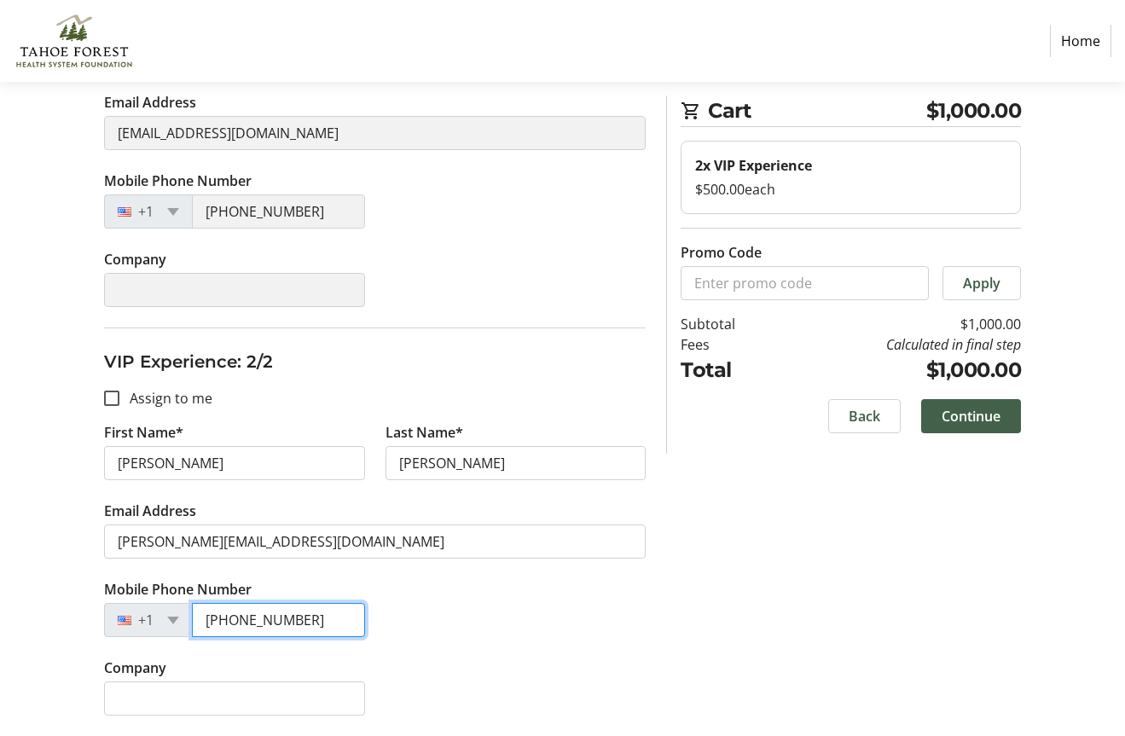
type input "[PHONE_NUMBER]"
click at [972, 418] on span "Continue" at bounding box center [970, 416] width 59 height 20
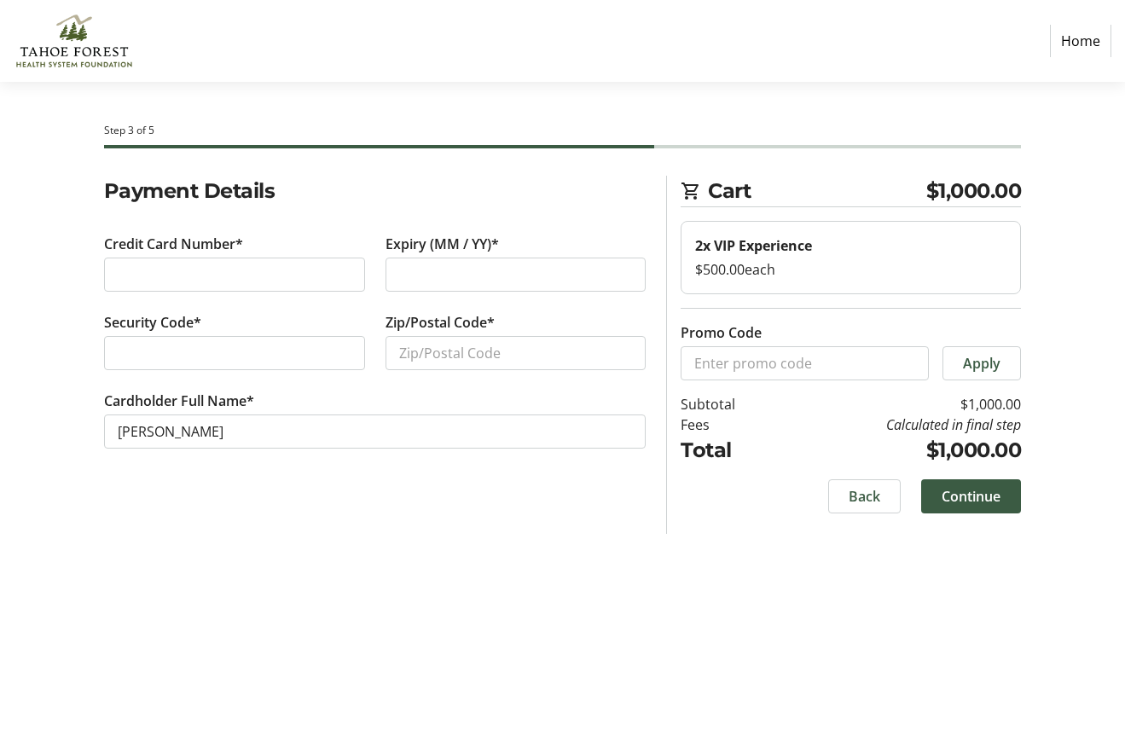
click at [140, 286] on div at bounding box center [234, 275] width 261 height 34
click at [287, 370] on div "Security Code*" at bounding box center [234, 351] width 281 height 78
click at [422, 351] on input "Zip/Postal Code*" at bounding box center [515, 353] width 261 height 34
type input "96161"
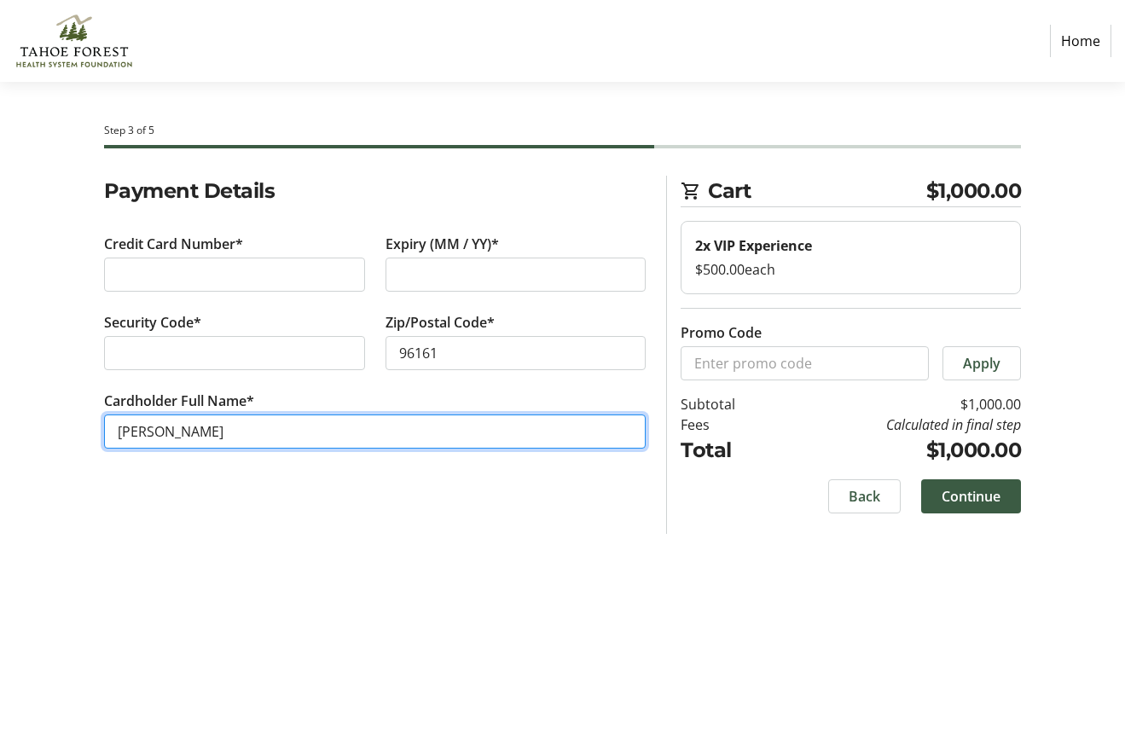
click at [154, 436] on input "[PERSON_NAME]" at bounding box center [375, 431] width 542 height 34
type input "[PERSON_NAME]"
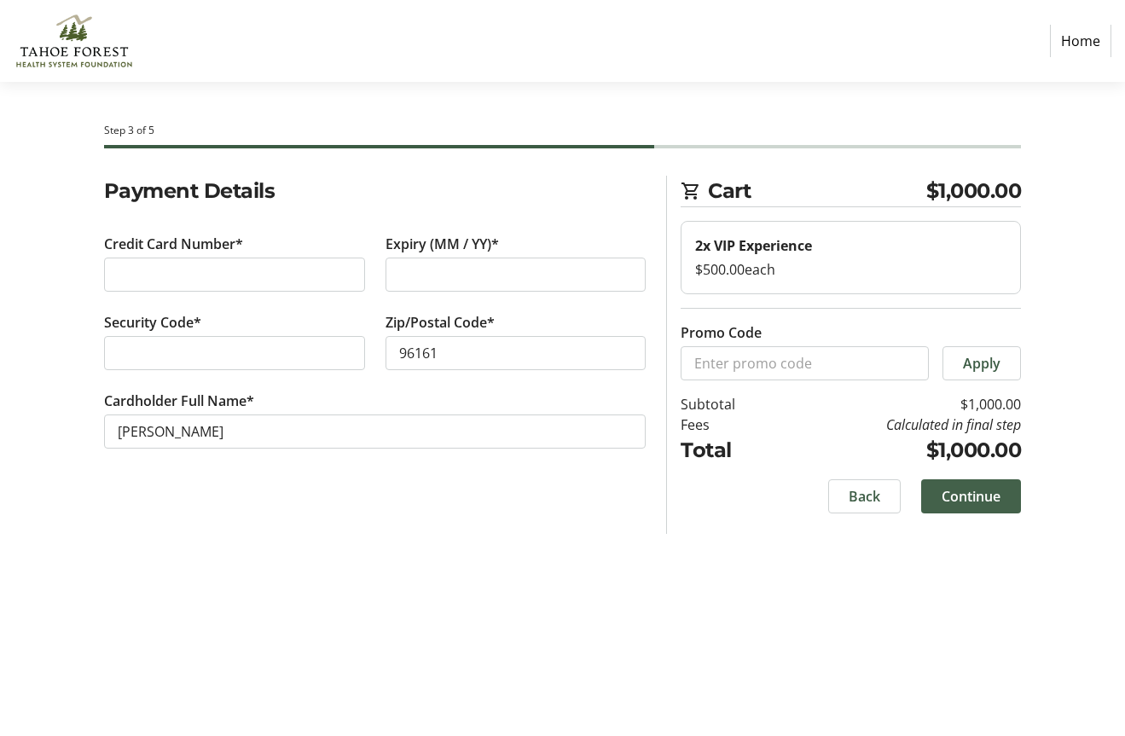
click at [965, 494] on span "Continue" at bounding box center [970, 496] width 59 height 20
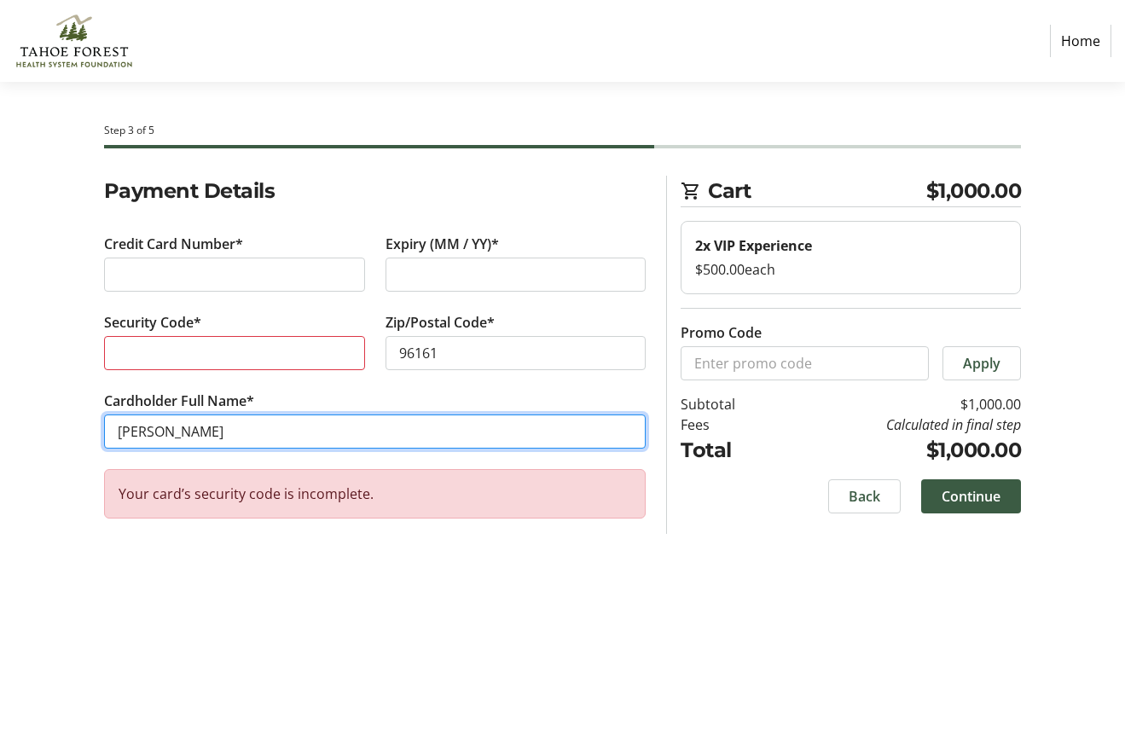
click at [379, 432] on input "[PERSON_NAME]" at bounding box center [375, 431] width 542 height 34
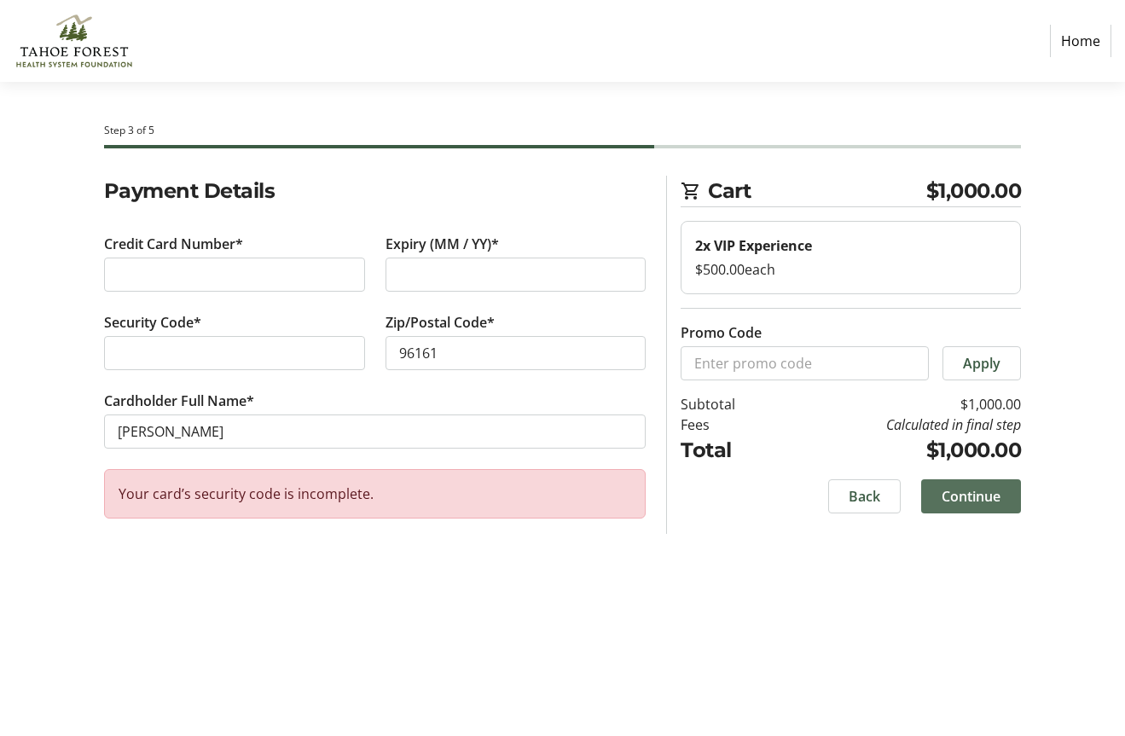
click at [984, 491] on span "Continue" at bounding box center [970, 496] width 59 height 20
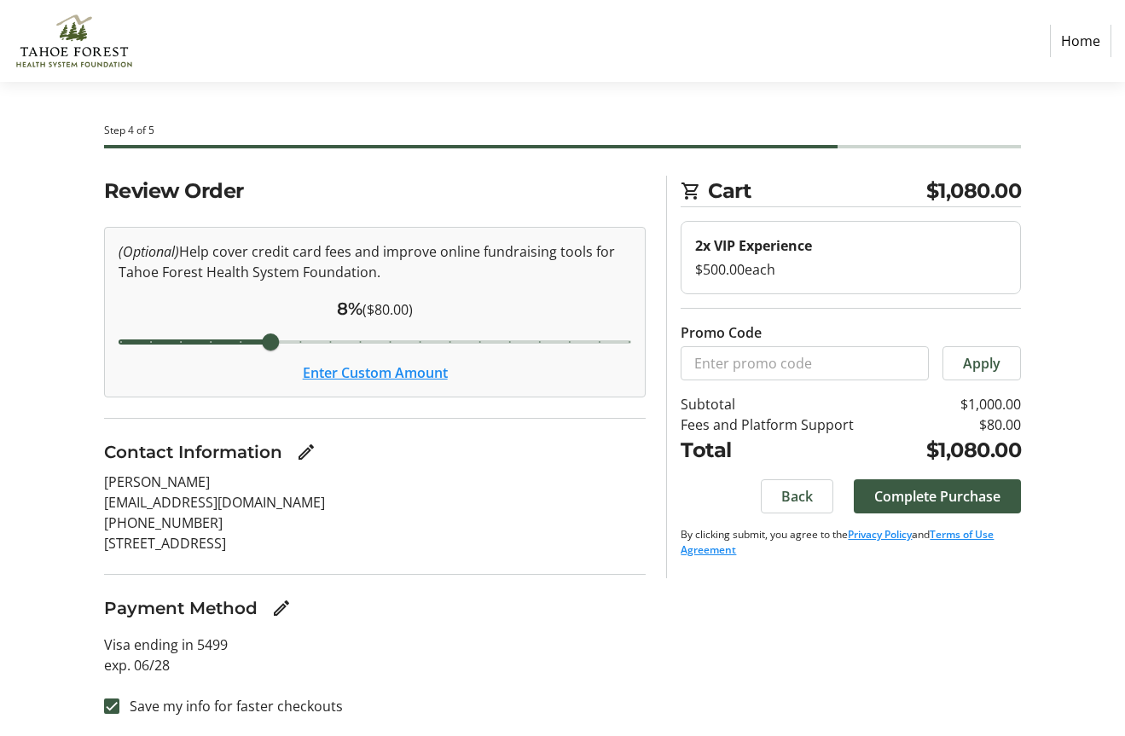
scroll to position [1, 0]
drag, startPoint x: 270, startPoint y: 344, endPoint x: 102, endPoint y: 340, distance: 168.0
type input "3"
click at [102, 340] on input "Cover fees percentage" at bounding box center [375, 341] width 549 height 38
drag, startPoint x: 122, startPoint y: 341, endPoint x: 89, endPoint y: 349, distance: 34.1
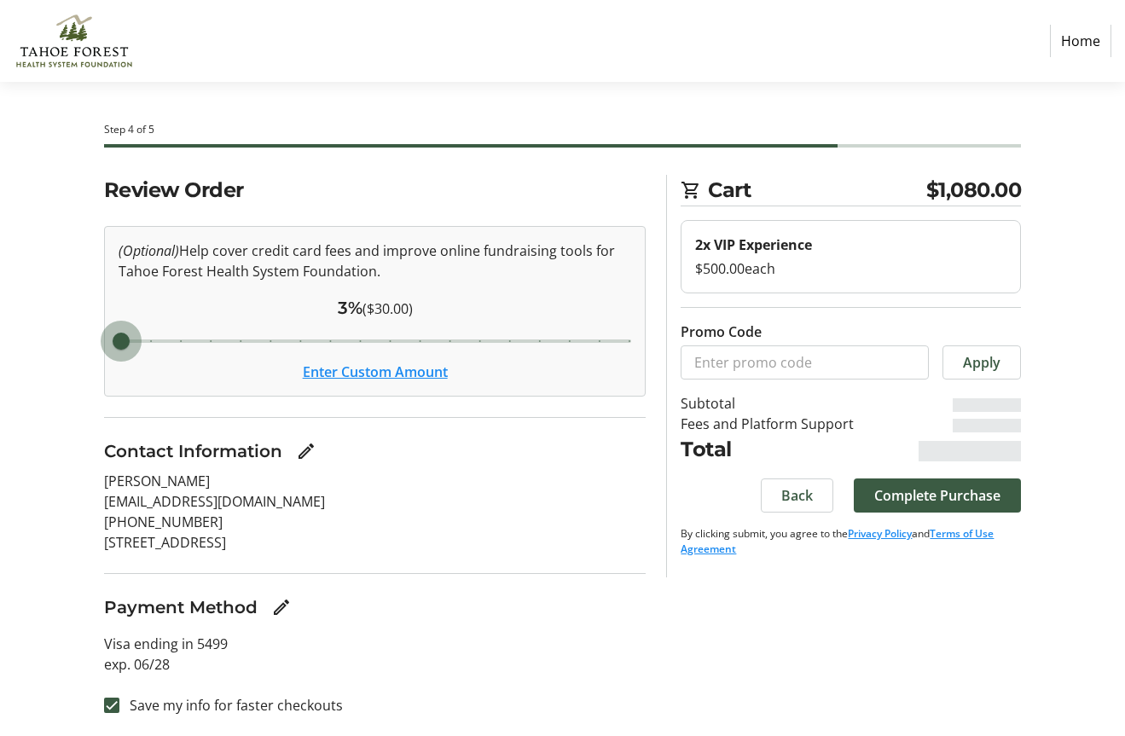
click at [101, 348] on input "Cover fees percentage" at bounding box center [375, 341] width 549 height 38
click at [111, 704] on input "Save my info for faster checkouts" at bounding box center [111, 705] width 15 height 15
checkbox input "false"
click at [941, 500] on span "Complete Purchase" at bounding box center [937, 495] width 126 height 20
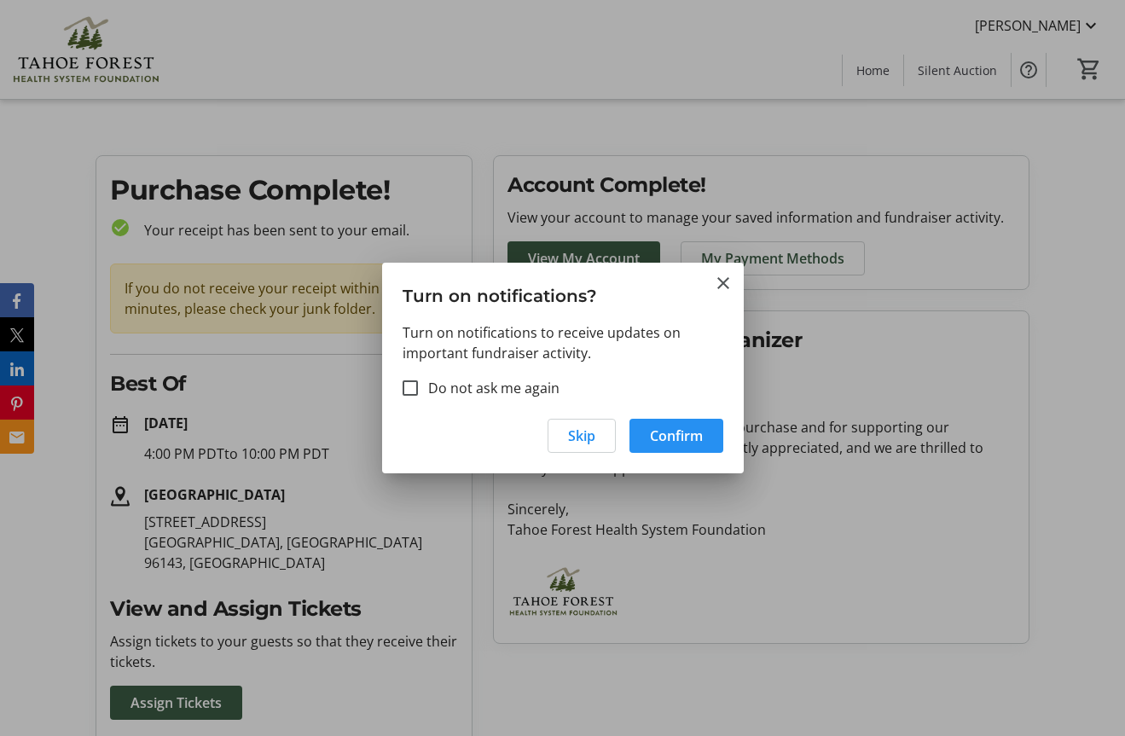
click at [696, 437] on span "Confirm" at bounding box center [676, 436] width 53 height 20
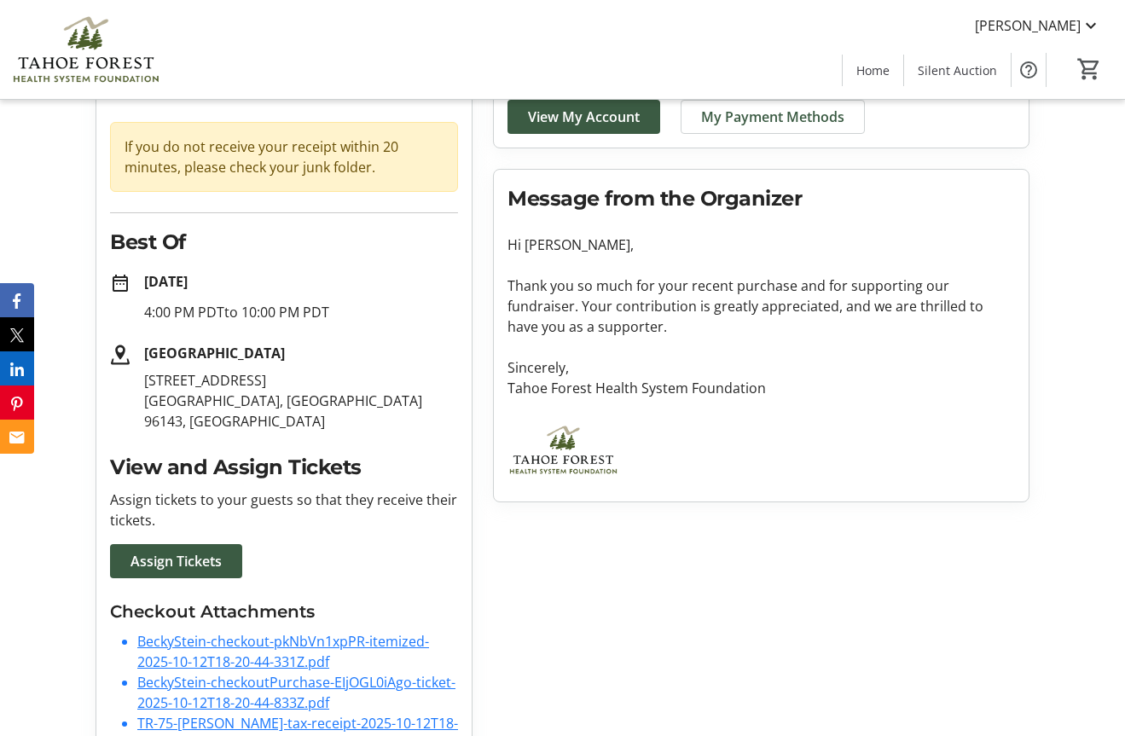
scroll to position [242, 0]
